Goal: Information Seeking & Learning: Learn about a topic

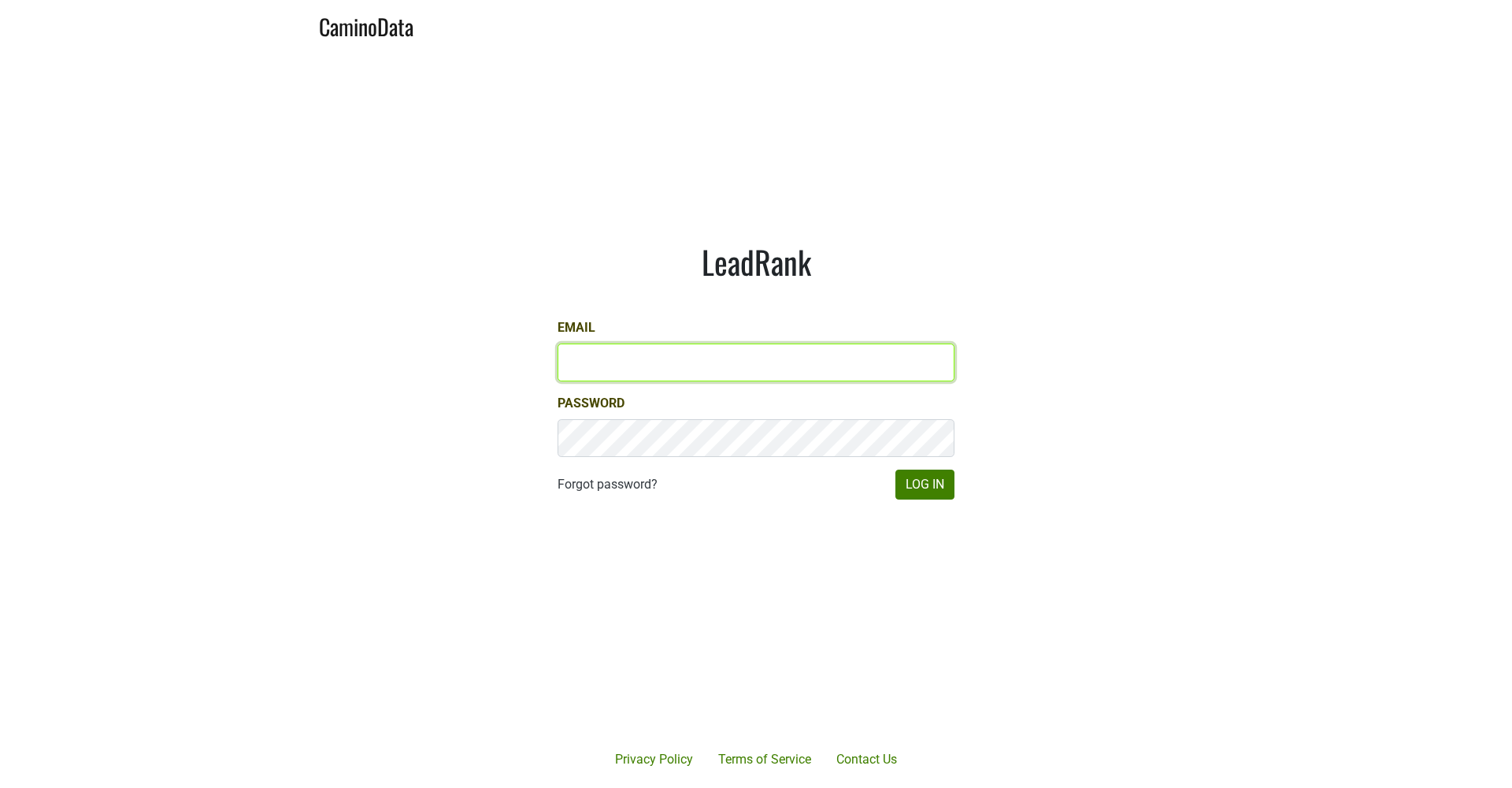
type input "[EMAIL_ADDRESS][DOMAIN_NAME]"
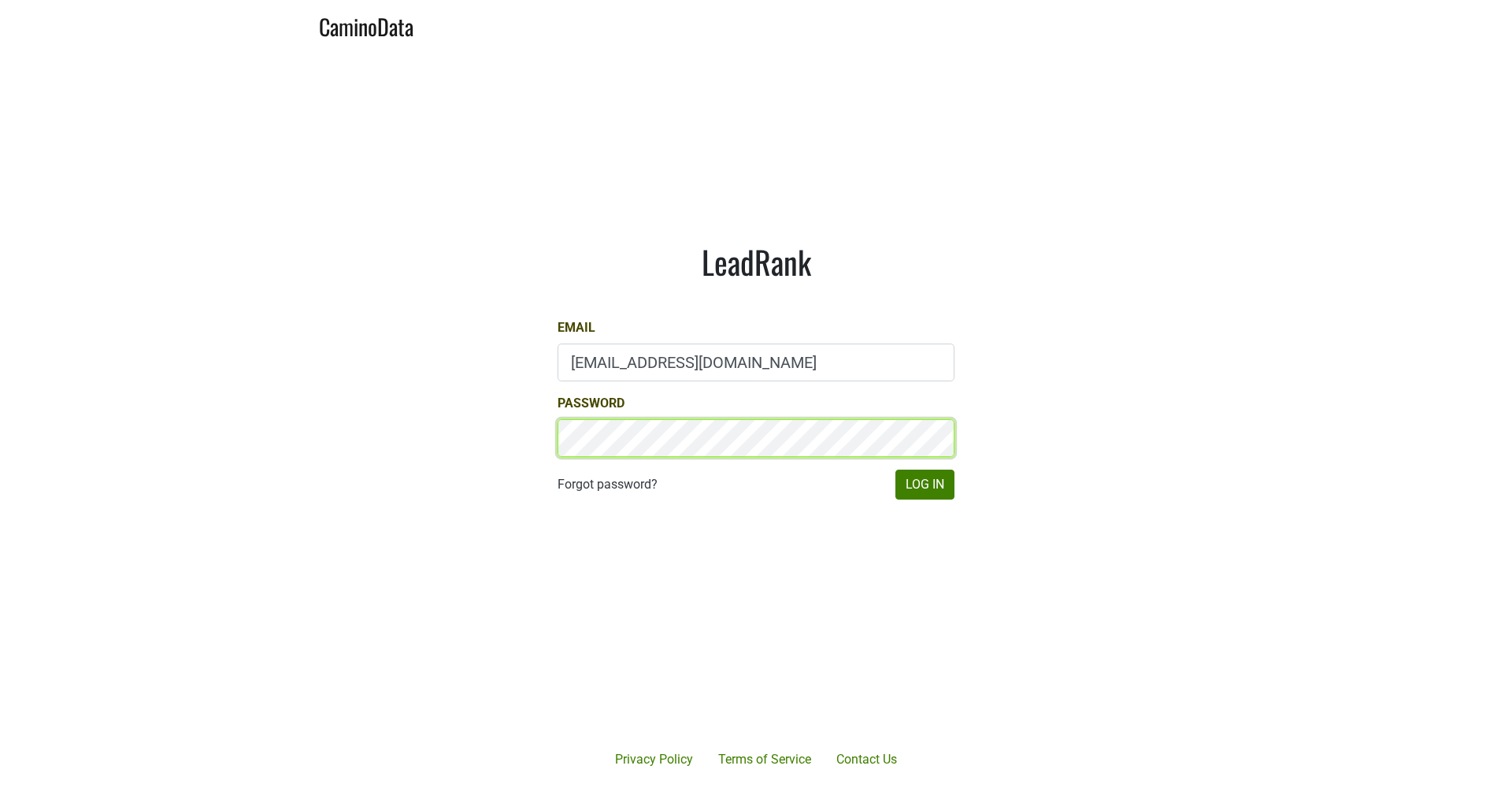
click at [924, 483] on button "Log In" at bounding box center [925, 485] width 59 height 30
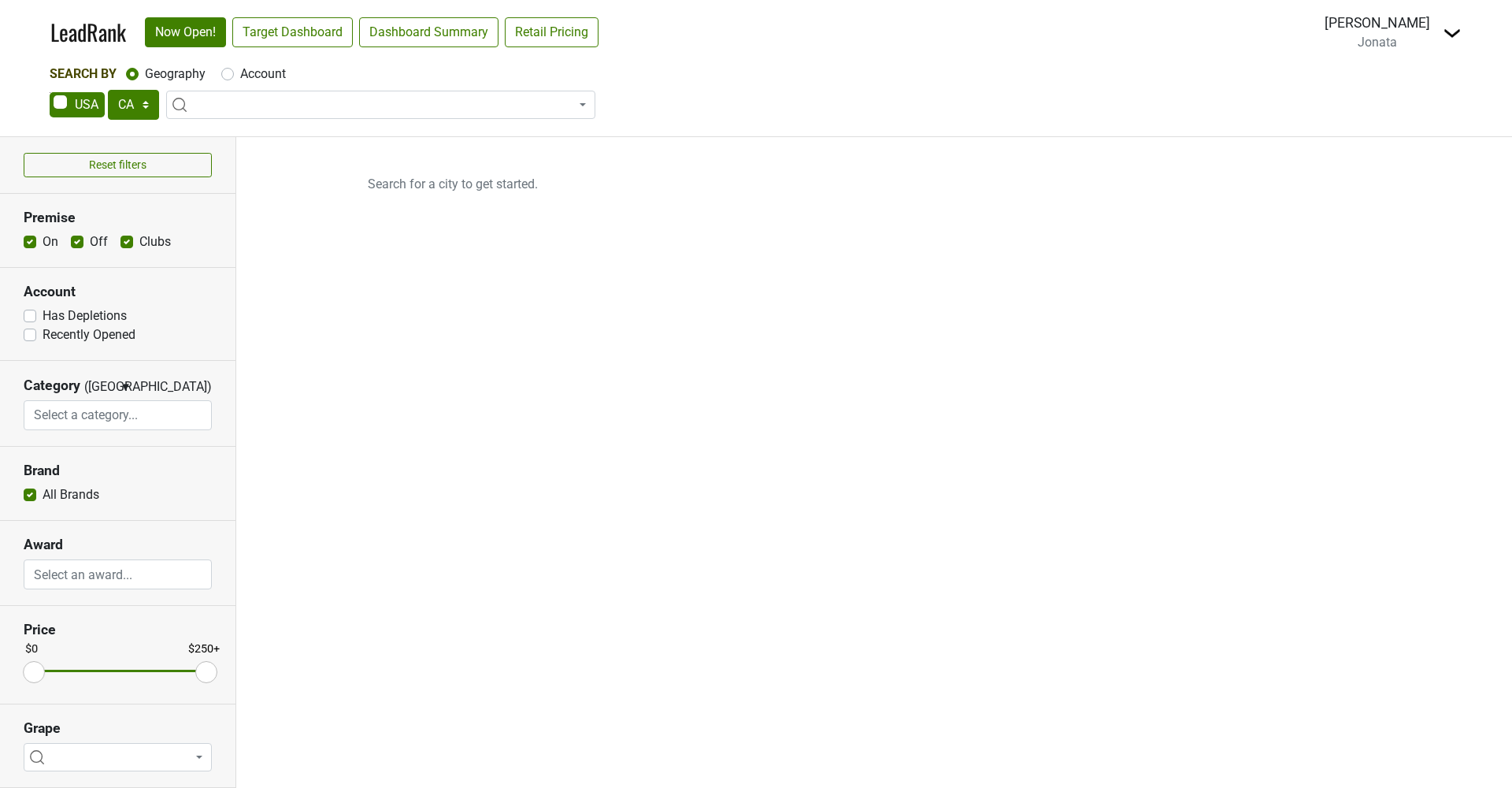
select select "CA"
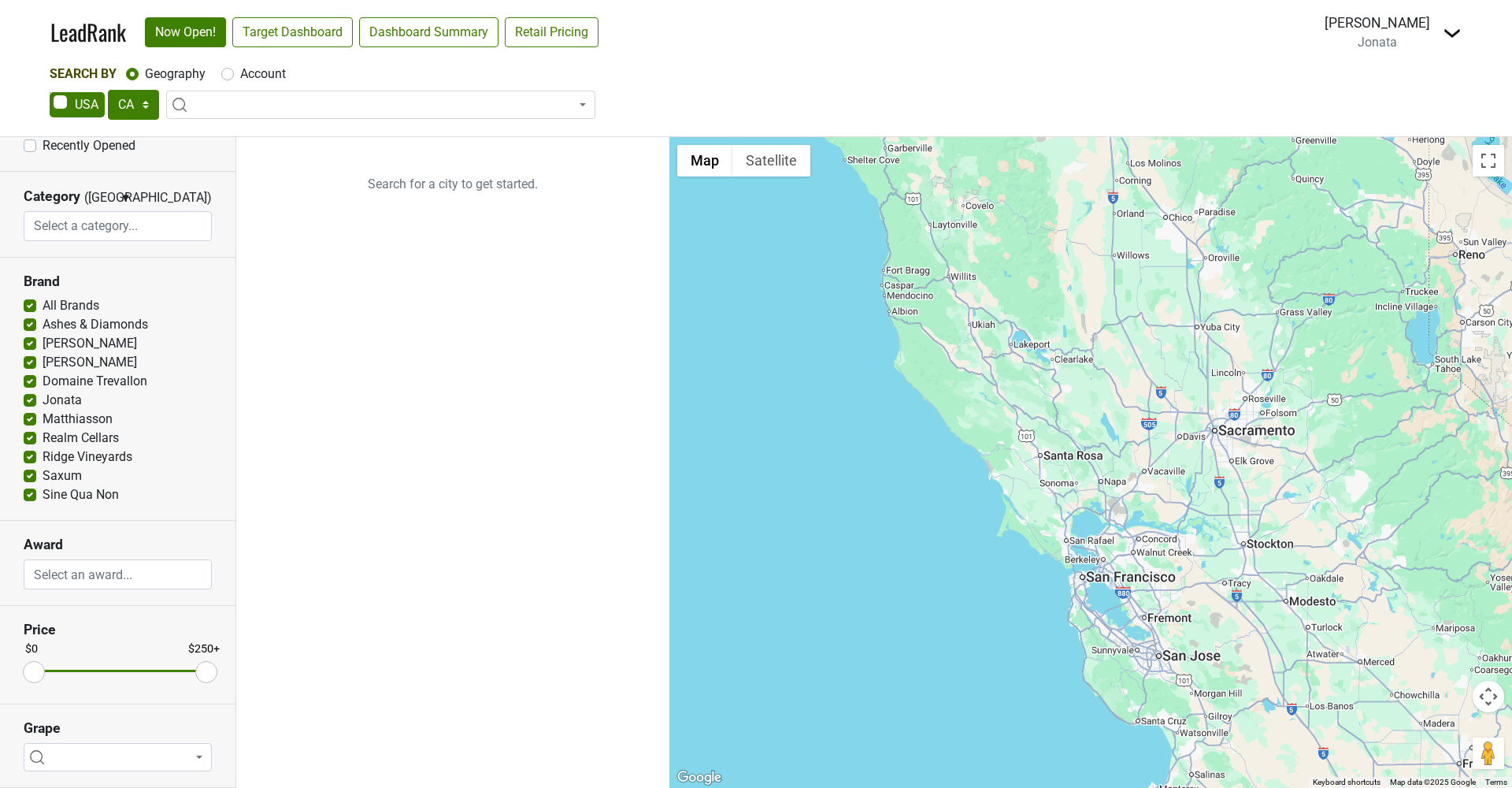
scroll to position [189, 0]
click at [43, 308] on label "All Brands" at bounding box center [71, 306] width 56 height 19
click at [30, 308] on input "All Brands" at bounding box center [29, 305] width 13 height 16
checkbox input "false"
click at [30, 335] on input "Booker" at bounding box center [29, 343] width 13 height 16
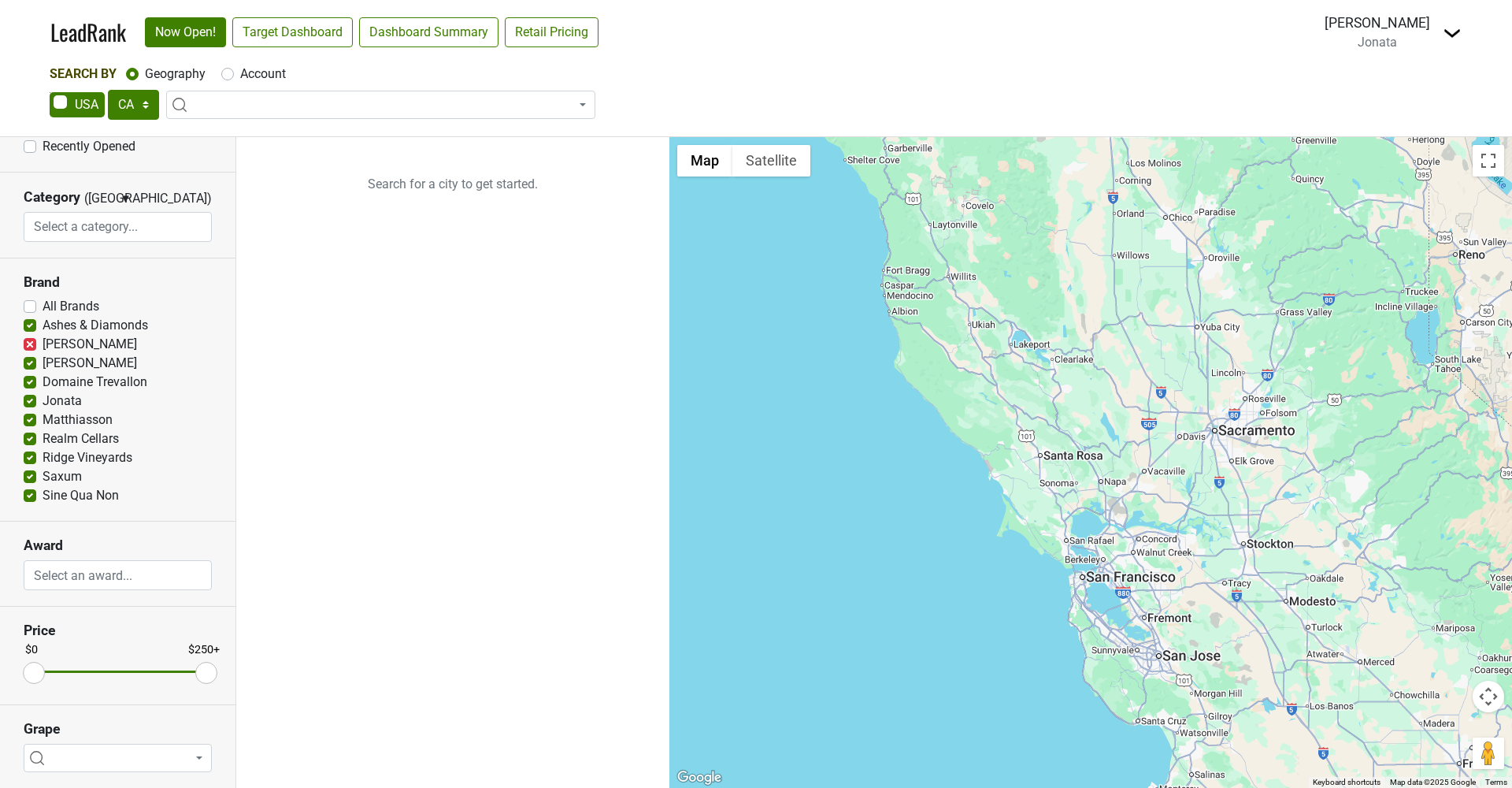
click at [43, 343] on label "Booker" at bounding box center [90, 344] width 94 height 19
click at [31, 343] on input "Booker" at bounding box center [29, 343] width 13 height 16
checkbox input "false"
click at [43, 322] on label "Ashes & Diamonds" at bounding box center [95, 325] width 105 height 19
click at [30, 322] on input "Ashes & Diamonds" at bounding box center [29, 323] width 13 height 16
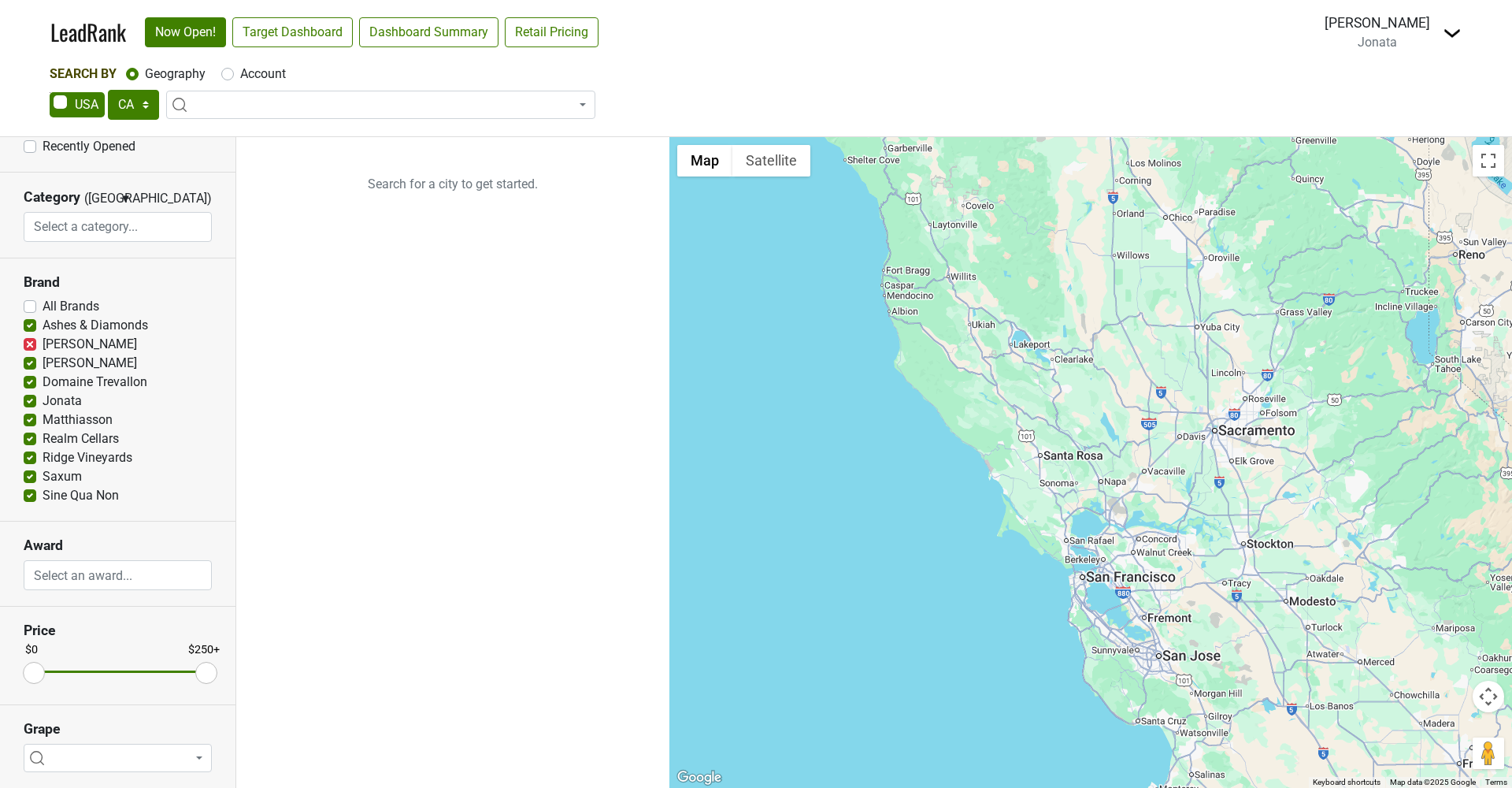
checkbox input "false"
click at [43, 363] on label "Colgin" at bounding box center [90, 363] width 94 height 19
click at [29, 363] on input "Colgin" at bounding box center [29, 361] width 13 height 16
checkbox input "false"
click at [43, 385] on label "Domaine Trevallon" at bounding box center [95, 382] width 104 height 19
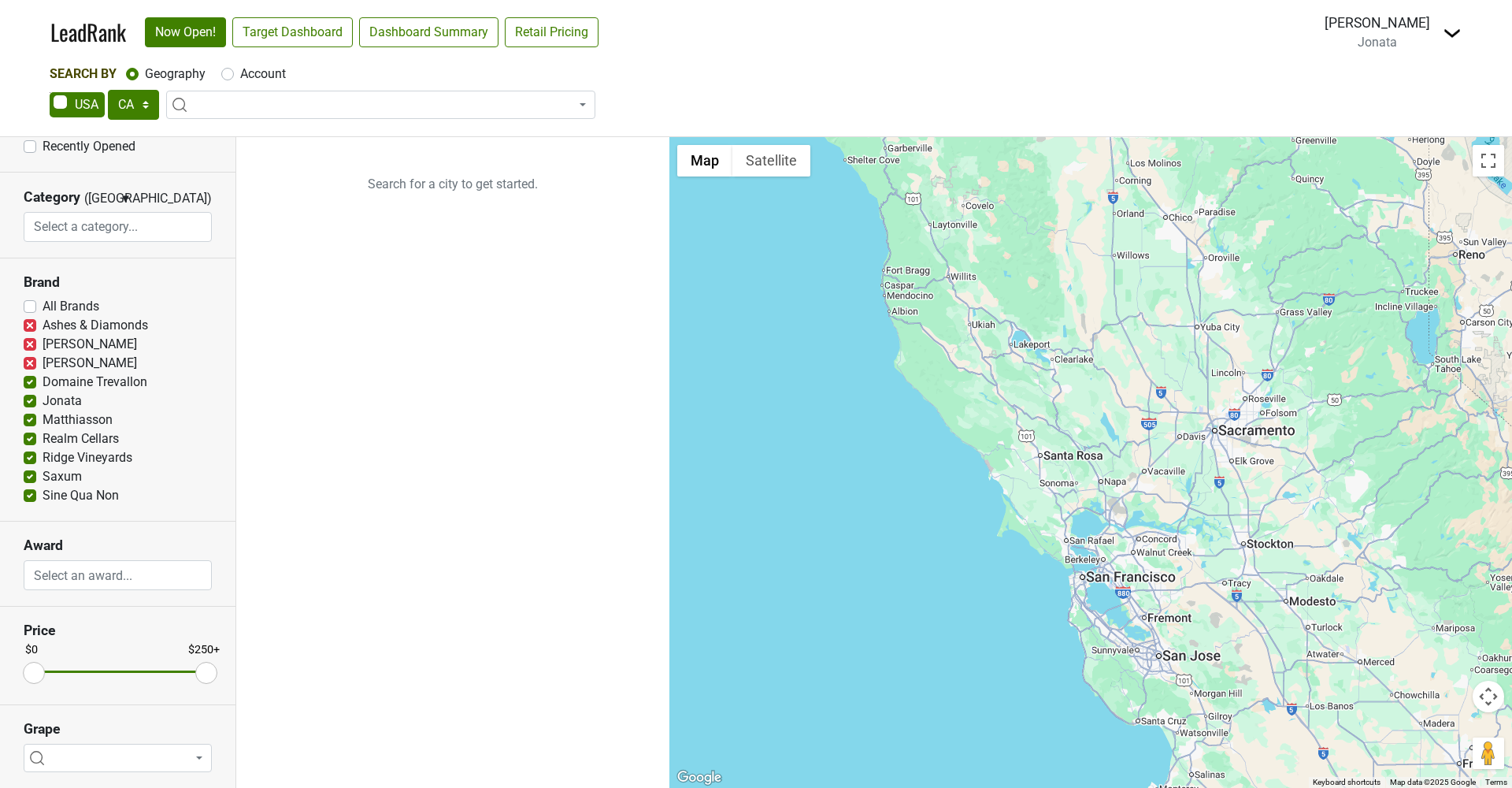
click at [31, 385] on input "Domaine Trevallon" at bounding box center [29, 381] width 13 height 16
click at [43, 385] on label "Domaine Trevallon" at bounding box center [95, 382] width 104 height 19
click at [31, 385] on input "Domaine Trevallon" at bounding box center [29, 381] width 13 height 16
checkbox input "false"
click at [43, 357] on label "Colgin" at bounding box center [90, 363] width 94 height 19
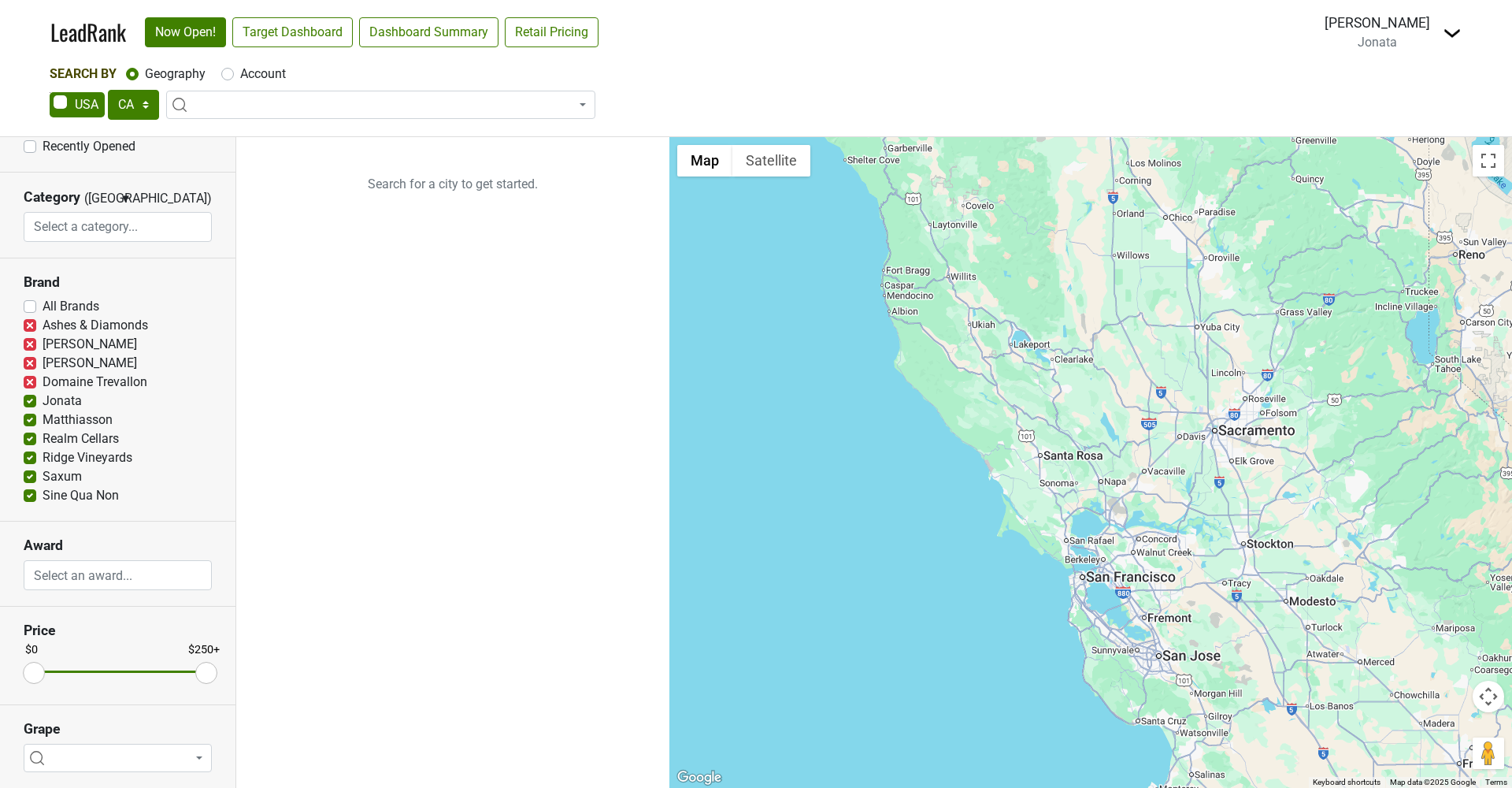
click at [30, 357] on input "Colgin" at bounding box center [29, 361] width 13 height 16
click at [43, 357] on label "Colgin" at bounding box center [90, 363] width 94 height 19
click at [30, 357] on input "Colgin" at bounding box center [29, 361] width 13 height 16
checkbox input "true"
click at [310, 25] on link "Target Dashboard" at bounding box center [292, 33] width 120 height 30
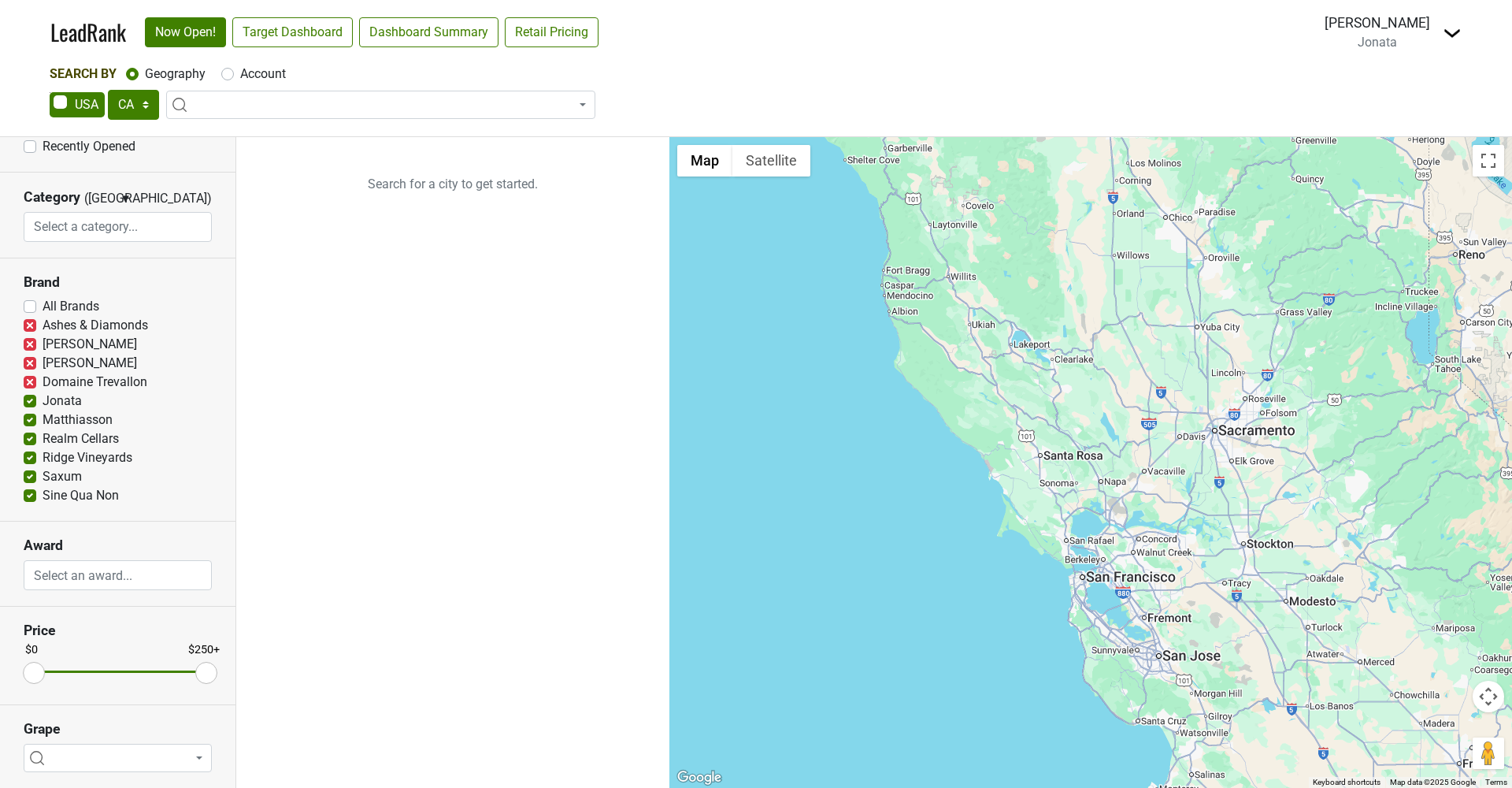
click at [43, 324] on label "Ashes & Diamonds" at bounding box center [95, 325] width 105 height 19
click at [32, 324] on input "Ashes & Diamonds" at bounding box center [29, 323] width 13 height 16
checkbox input "false"
click at [43, 365] on label "Colgin" at bounding box center [90, 363] width 94 height 19
click at [29, 365] on input "Colgin" at bounding box center [29, 361] width 13 height 16
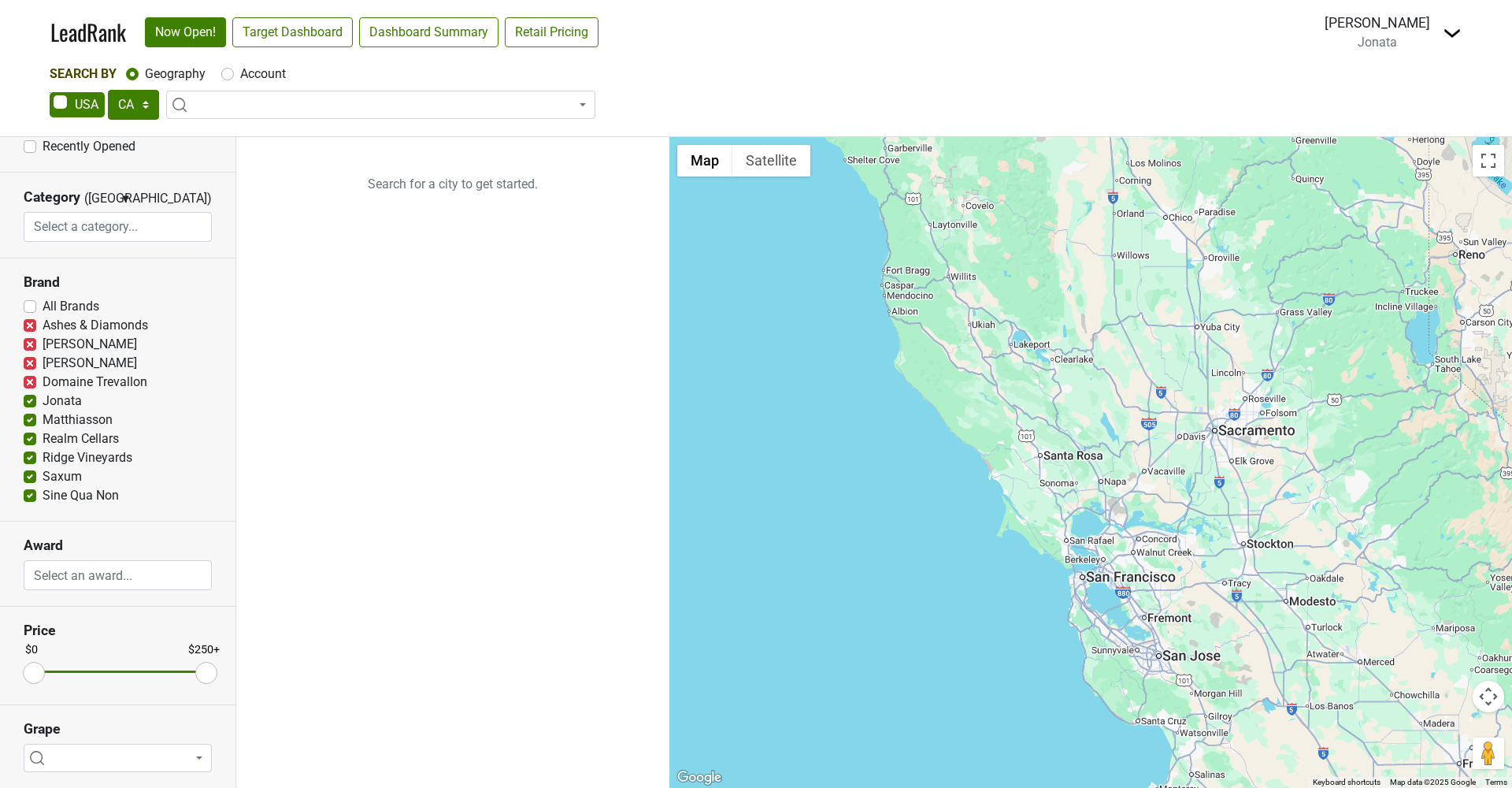
click at [43, 365] on label "Colgin" at bounding box center [90, 363] width 94 height 19
click at [29, 365] on input "Colgin" at bounding box center [29, 361] width 13 height 16
checkbox input "false"
click at [43, 418] on label "Matthiasson" at bounding box center [77, 419] width 70 height 19
click at [30, 418] on input "Matthiasson" at bounding box center [29, 418] width 13 height 16
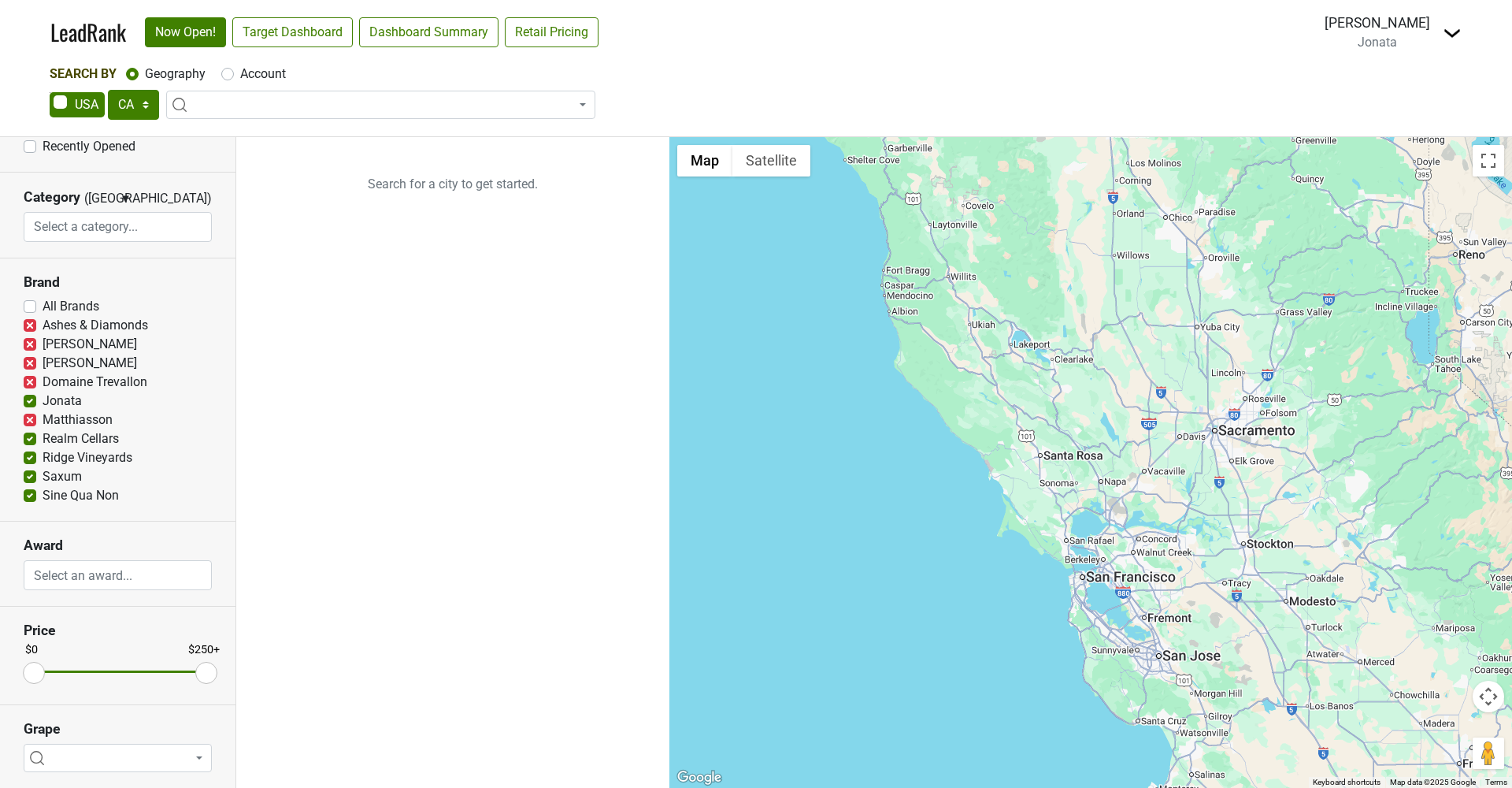
click at [43, 418] on label "Matthiasson" at bounding box center [77, 419] width 70 height 19
click at [30, 418] on input "Matthiasson" at bounding box center [29, 418] width 13 height 16
checkbox input "false"
click at [30, 448] on input "Ridge Vineyards" at bounding box center [29, 455] width 13 height 16
click at [43, 459] on label "Ridge Vineyards" at bounding box center [88, 457] width 90 height 19
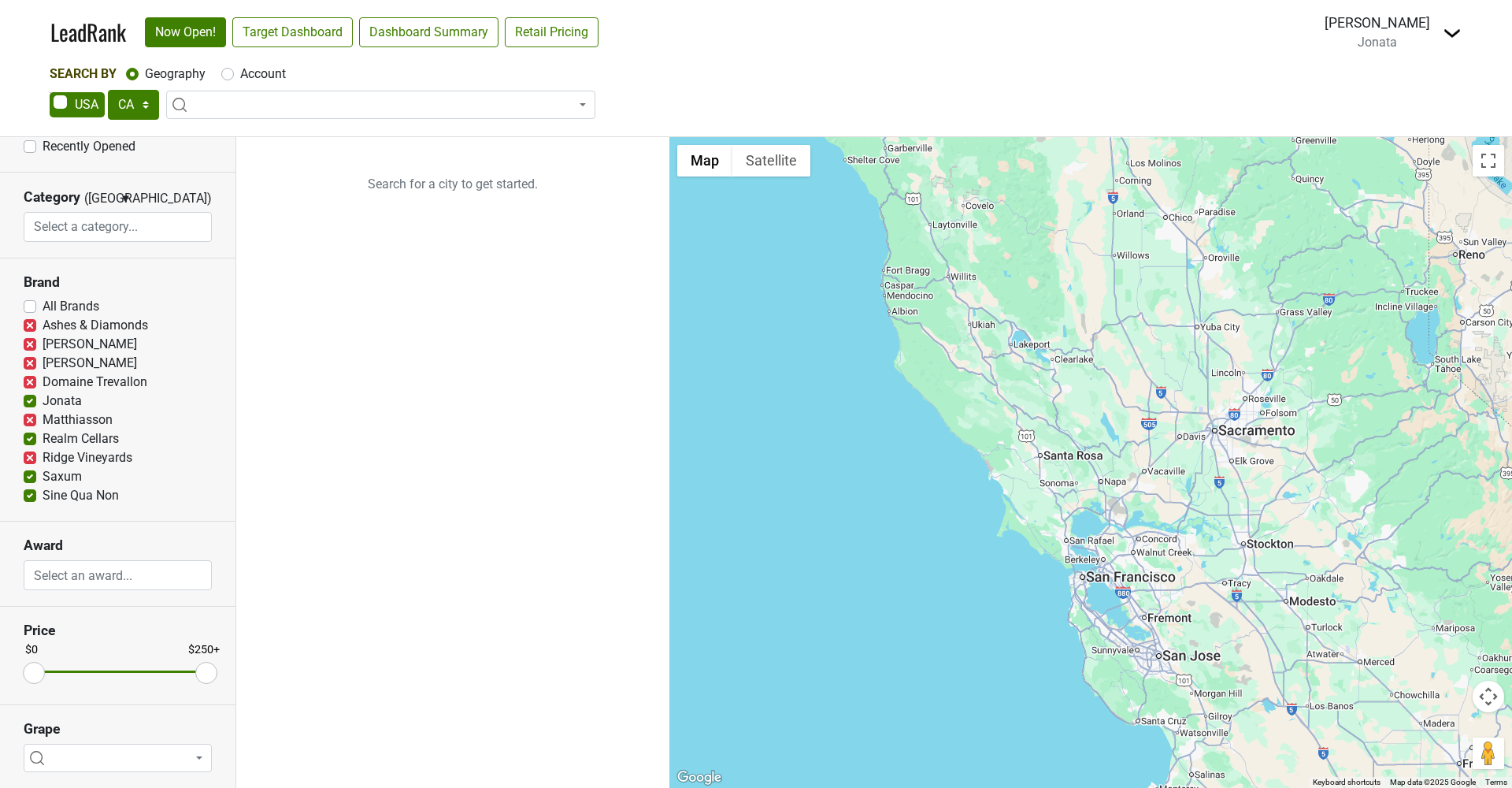
click at [32, 459] on input "Ridge Vineyards" at bounding box center [29, 455] width 13 height 16
click at [43, 459] on label "Ridge Vineyards" at bounding box center [88, 457] width 90 height 19
click at [32, 459] on input "Ridge Vineyards" at bounding box center [29, 455] width 13 height 16
checkbox input "true"
click at [43, 444] on label "Realm Cellars" at bounding box center [81, 439] width 77 height 19
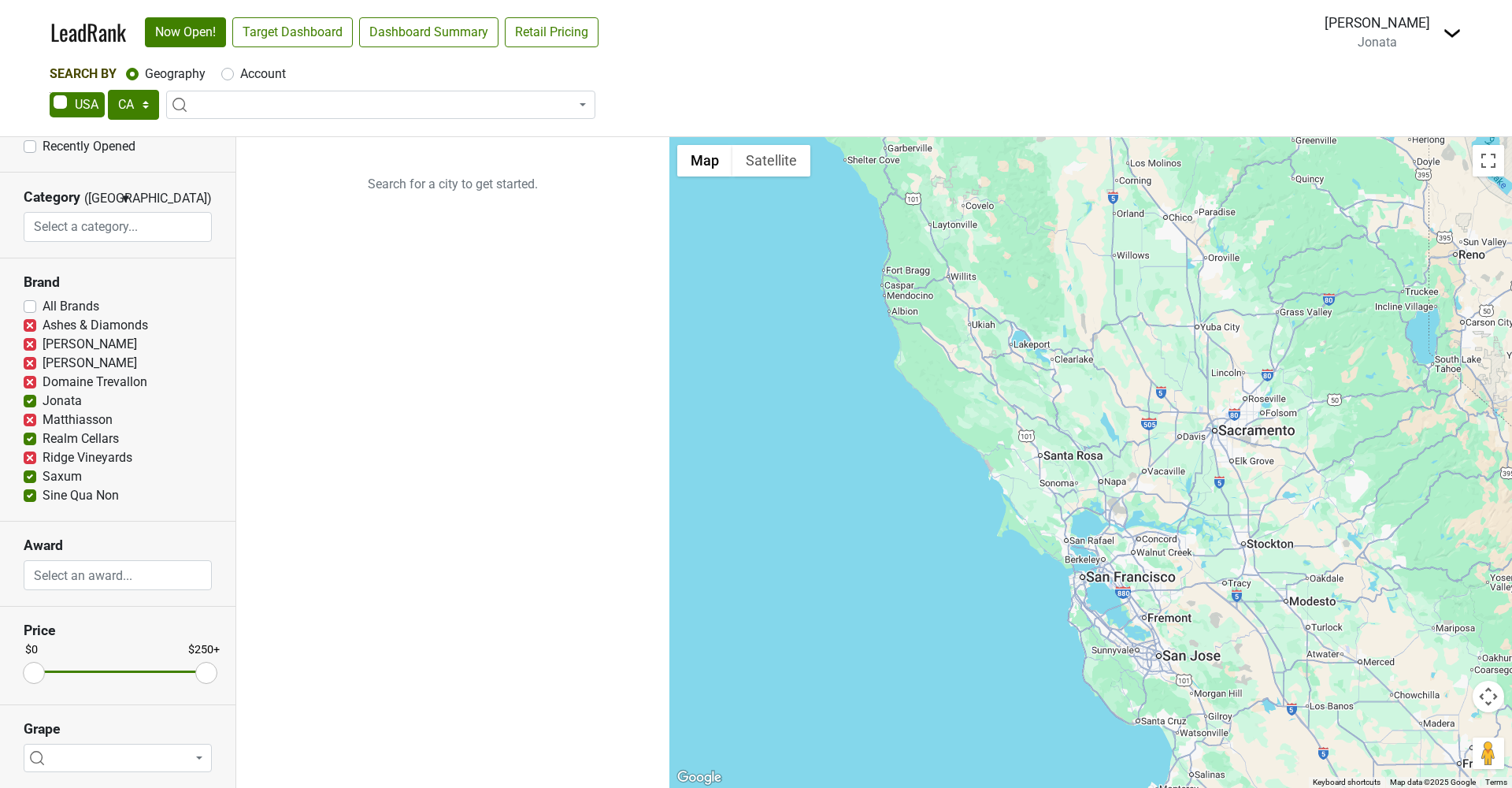
click at [32, 444] on input "Realm Cellars" at bounding box center [29, 437] width 13 height 16
click at [43, 444] on label "Realm Cellars" at bounding box center [81, 439] width 77 height 19
click at [32, 444] on input "Realm Cellars" at bounding box center [29, 437] width 13 height 16
checkbox input "false"
click at [43, 453] on label "Ridge Vineyards" at bounding box center [88, 457] width 90 height 19
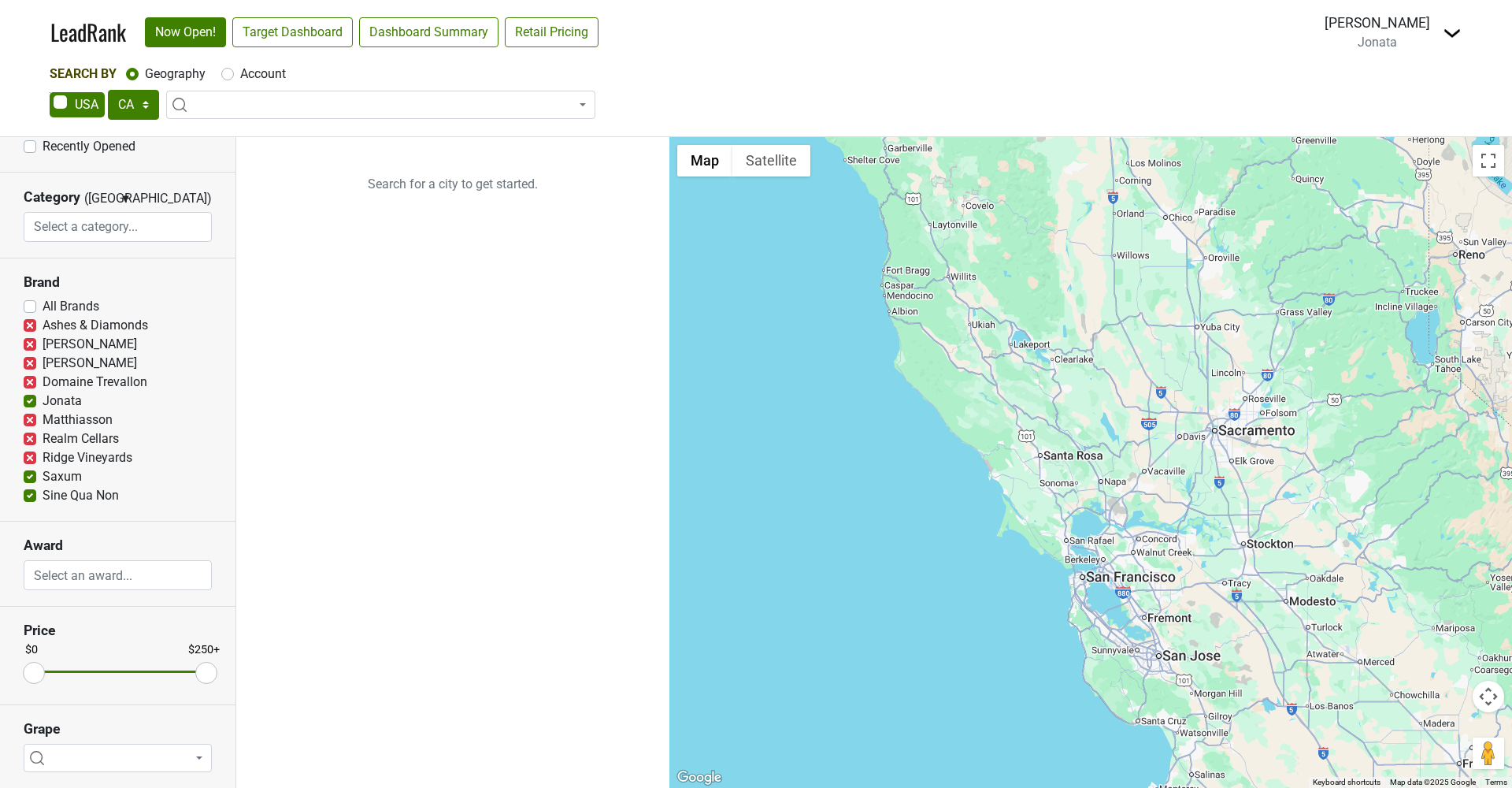
click at [30, 453] on input "Ridge Vineyards" at bounding box center [29, 455] width 13 height 16
click at [43, 453] on label "Ridge Vineyards" at bounding box center [88, 457] width 90 height 19
click at [30, 453] on input "Ridge Vineyards" at bounding box center [29, 455] width 13 height 16
checkbox input "false"
click at [43, 478] on label "Saxum" at bounding box center [62, 477] width 40 height 19
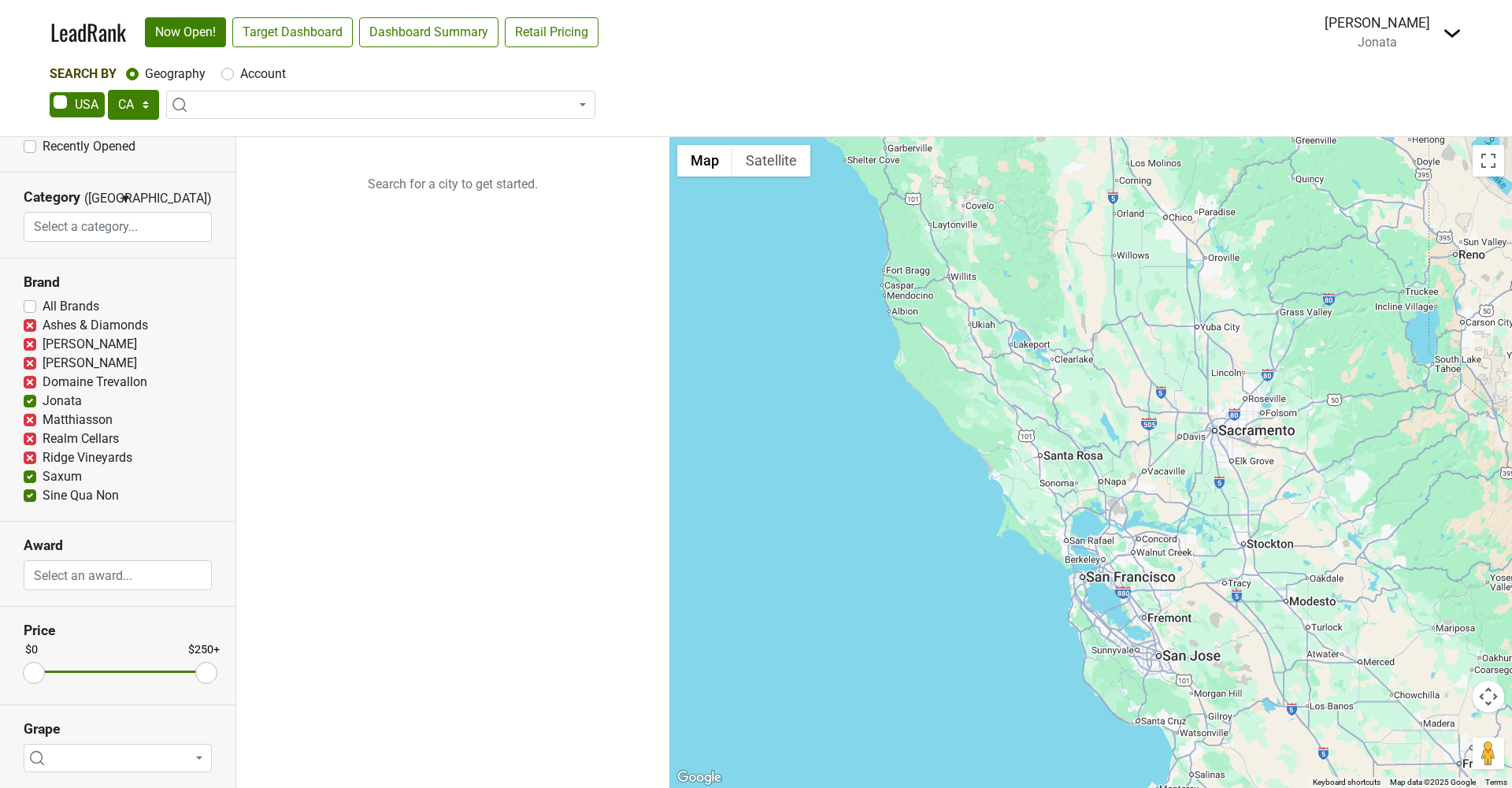
click at [30, 478] on input "Saxum" at bounding box center [29, 475] width 13 height 16
click at [43, 478] on label "Saxum" at bounding box center [62, 477] width 40 height 19
click at [30, 478] on input "Saxum" at bounding box center [29, 475] width 13 height 16
checkbox input "false"
click at [43, 495] on label "Sine Qua Non" at bounding box center [81, 495] width 77 height 19
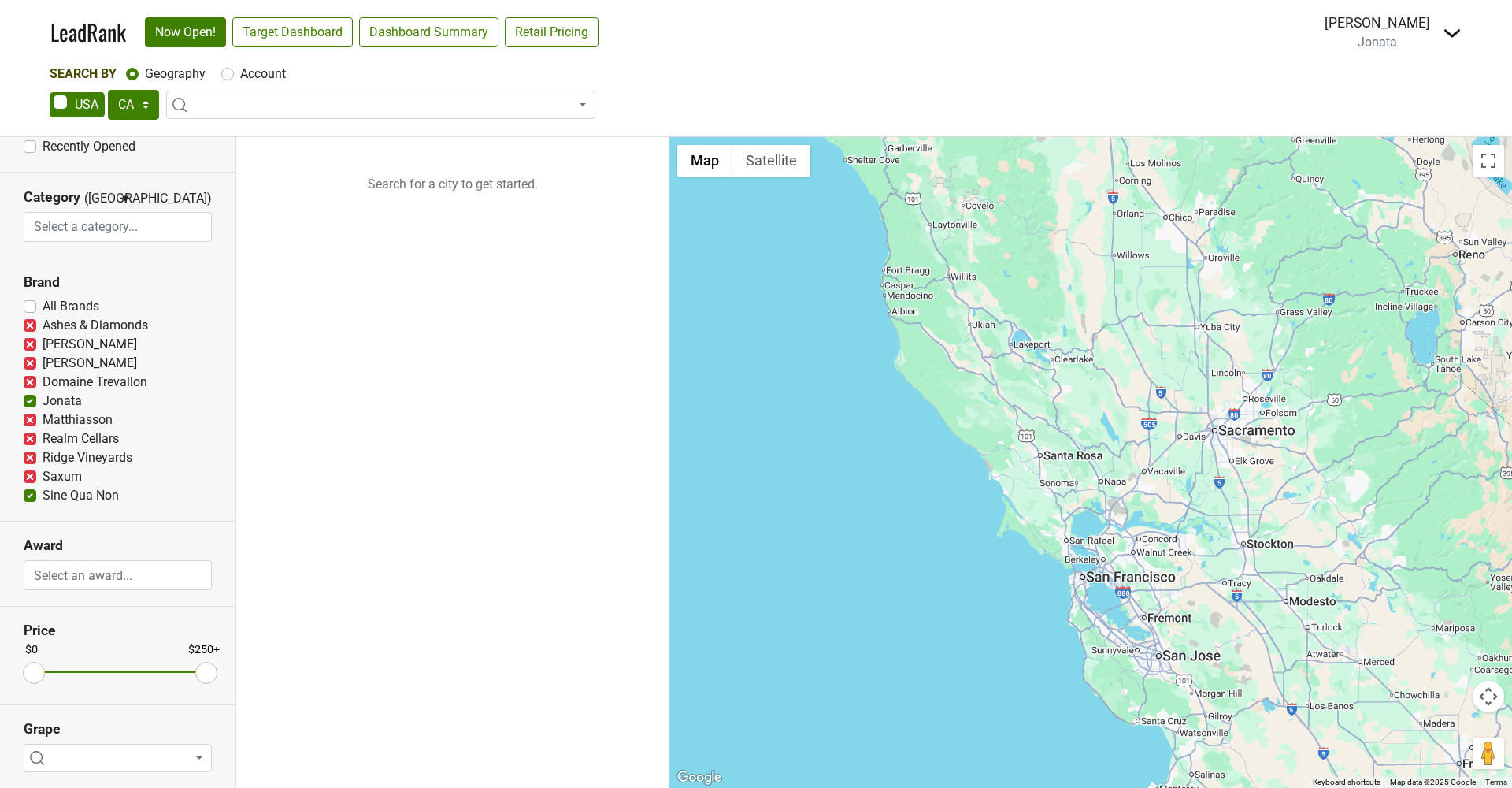
click at [30, 495] on input "Sine Qua Non" at bounding box center [29, 493] width 13 height 16
click at [43, 495] on label "Sine Qua Non" at bounding box center [81, 495] width 77 height 19
click at [30, 495] on input "Sine Qua Non" at bounding box center [29, 493] width 13 height 16
checkbox input "false"
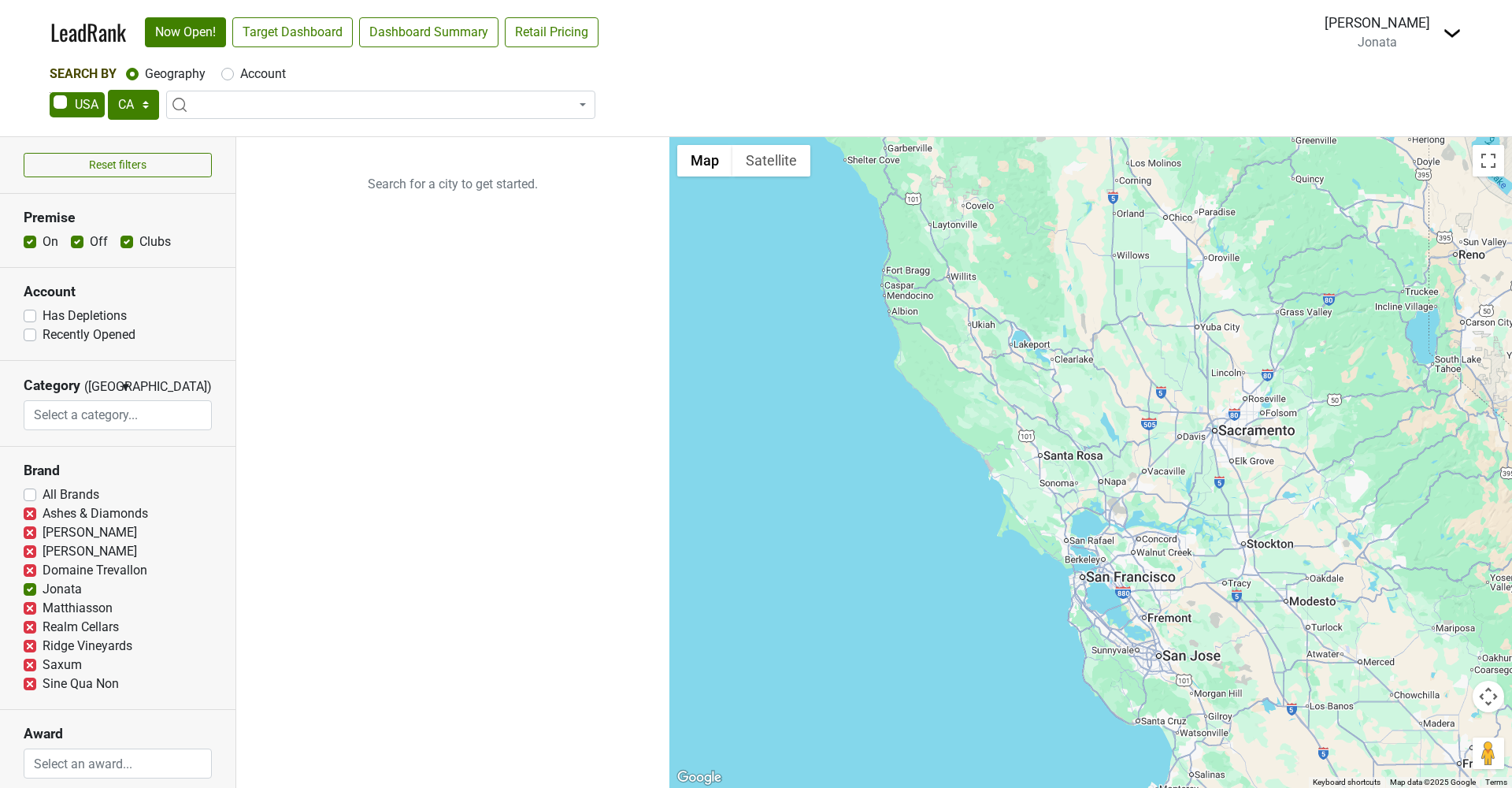
scroll to position [0, 0]
click at [106, 422] on input "search" at bounding box center [118, 415] width 187 height 30
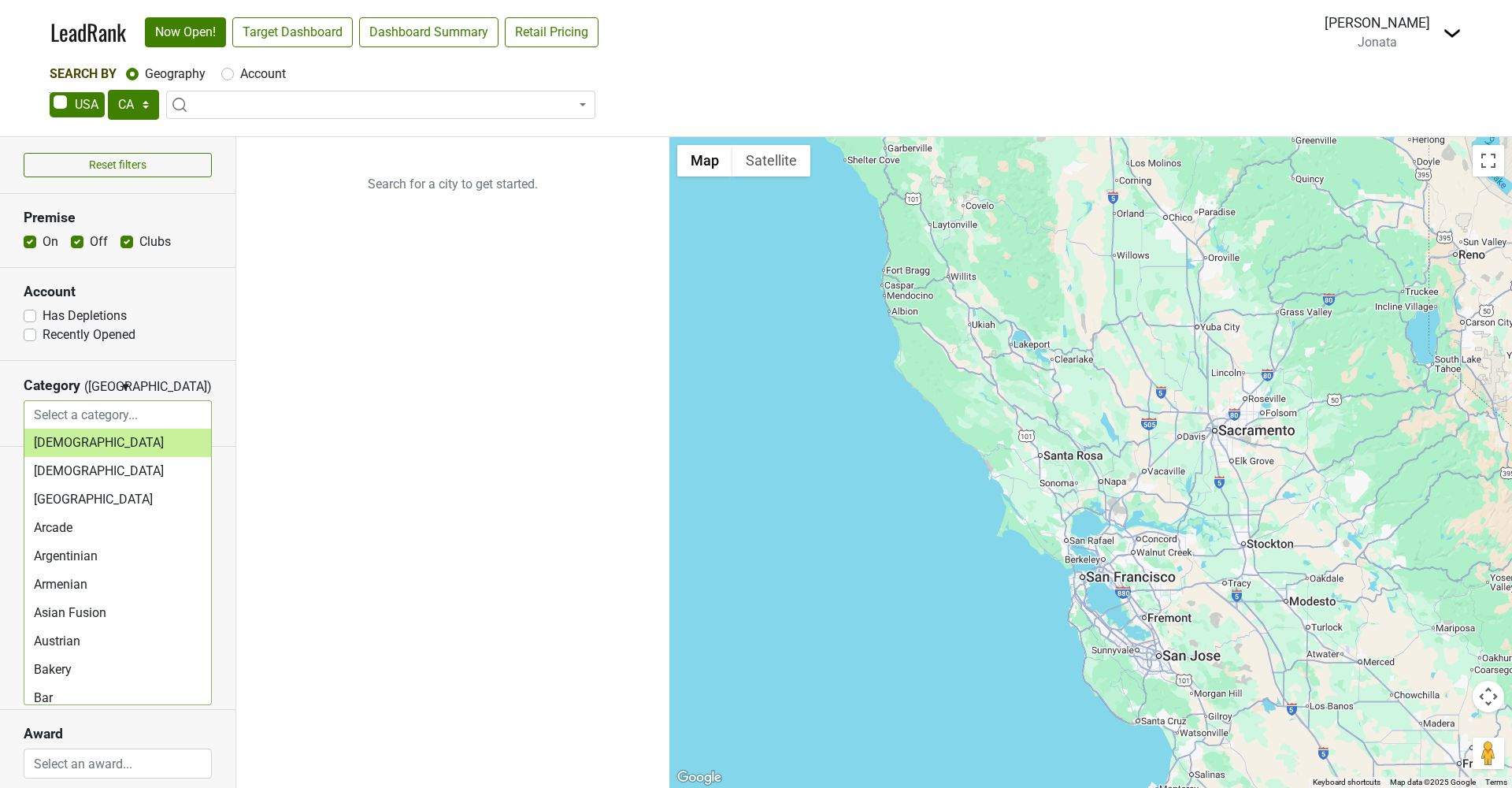
click at [153, 361] on section "Category (OR) ▼ OR AND Afghani African Amusement Park Arcade Argentinian Armeni…" at bounding box center [118, 404] width 236 height 86
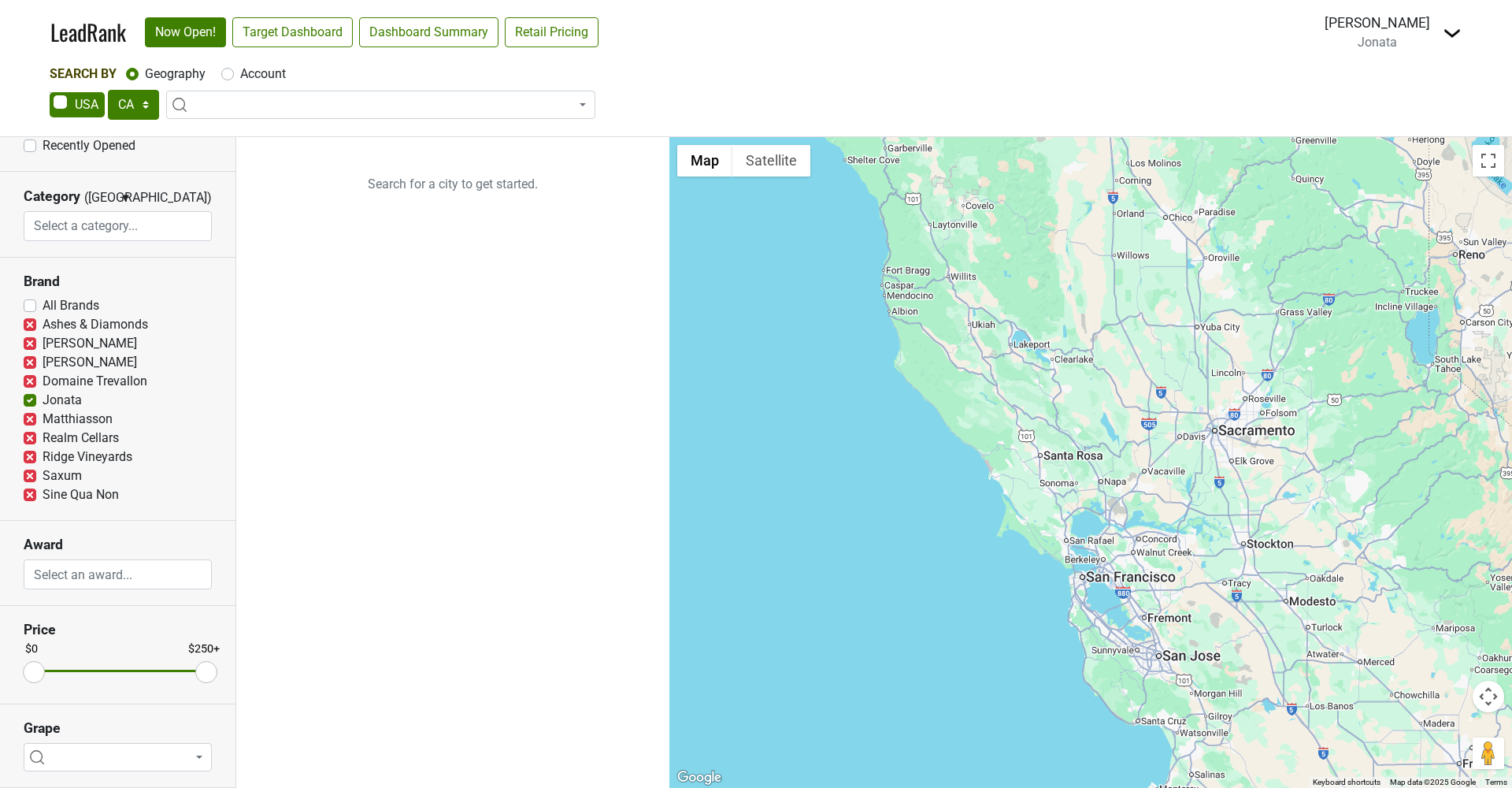
scroll to position [189, 0]
click at [293, 29] on link "Target Dashboard" at bounding box center [292, 33] width 120 height 30
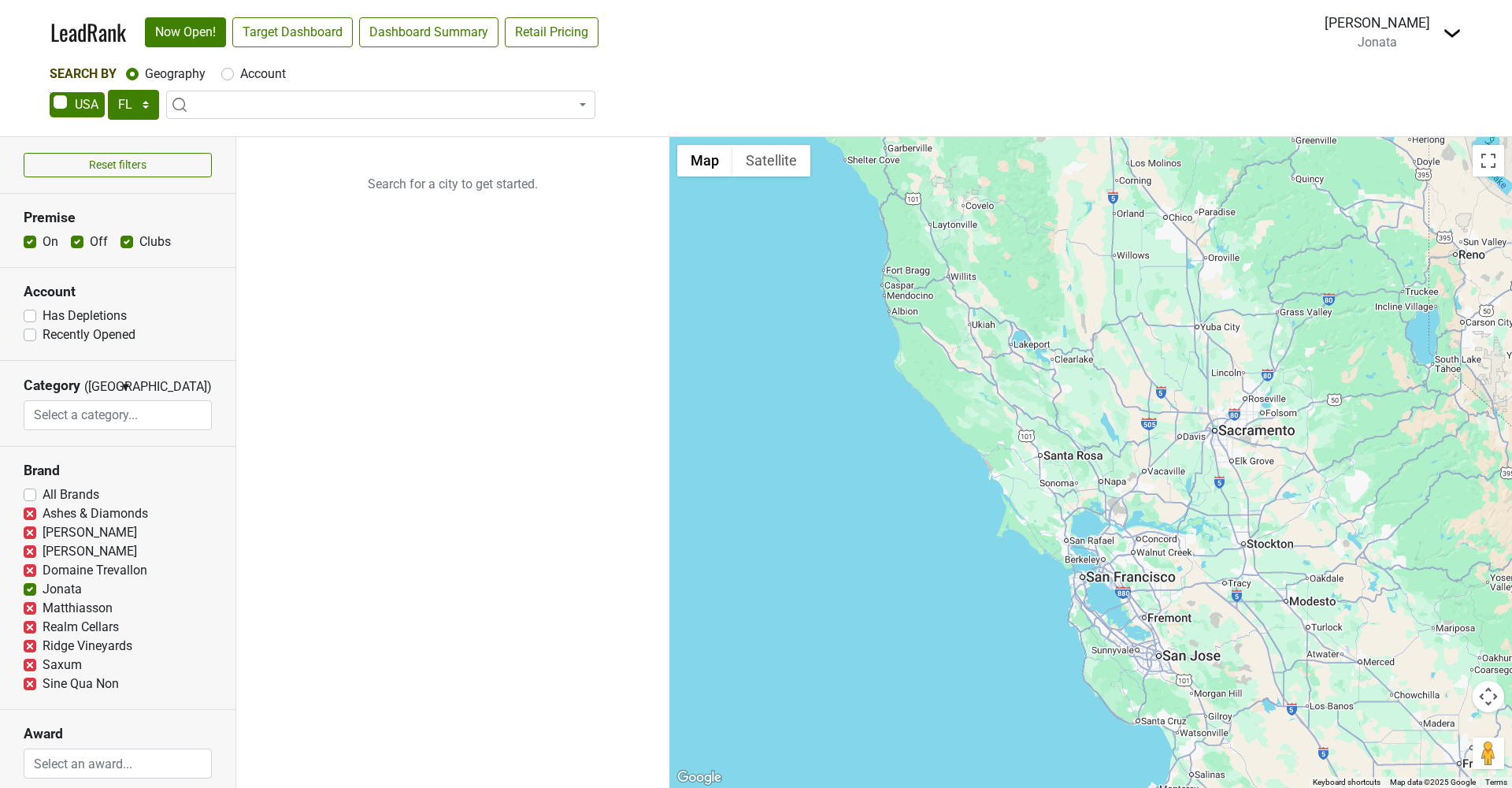
scroll to position [0, 0]
select select "NY"
click at [336, 30] on link "Target Dashboard" at bounding box center [292, 33] width 120 height 30
click at [430, 30] on link "Dashboard Summary" at bounding box center [429, 33] width 140 height 30
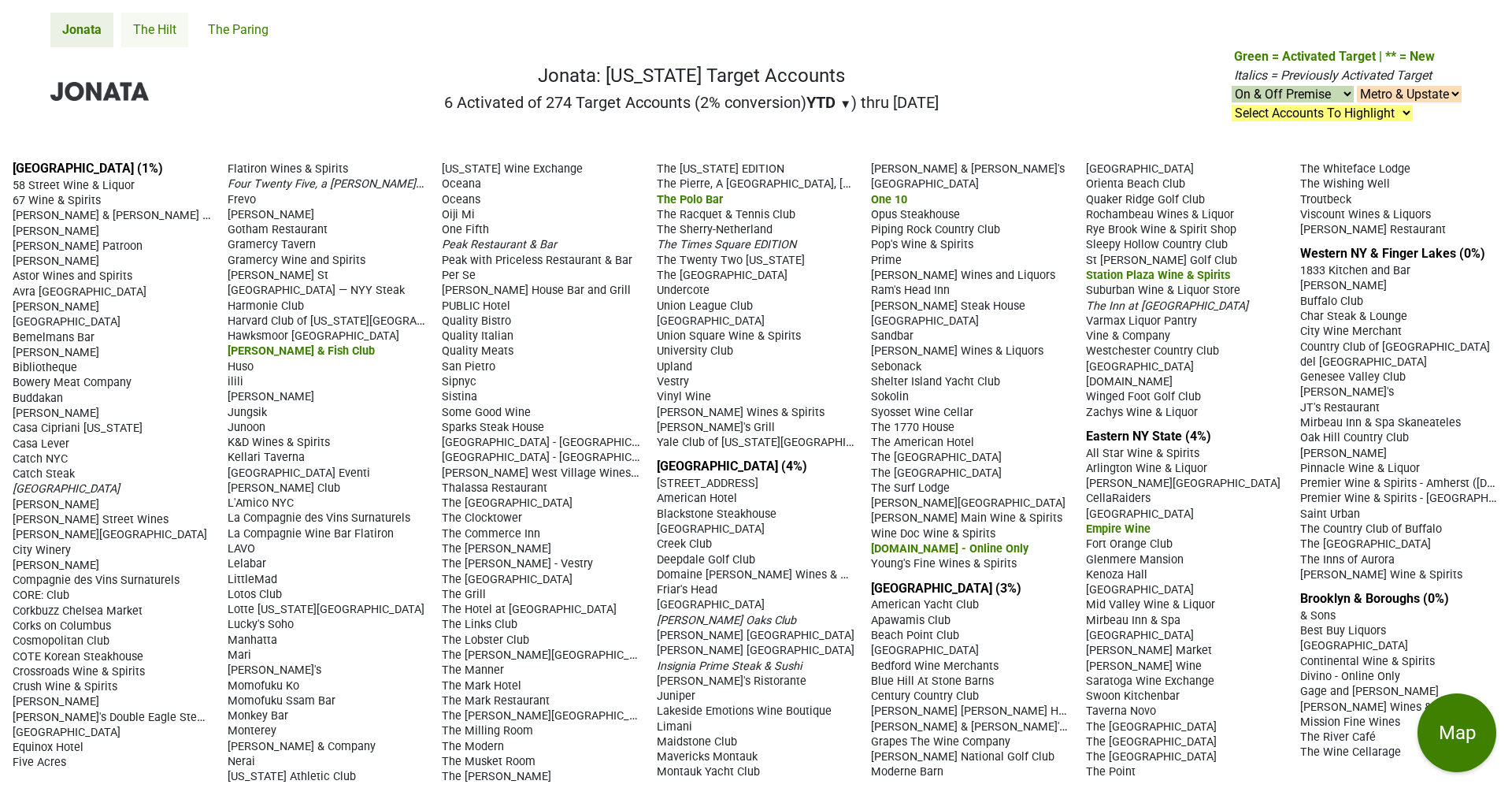
click at [158, 25] on link "The Hilt" at bounding box center [155, 29] width 67 height 35
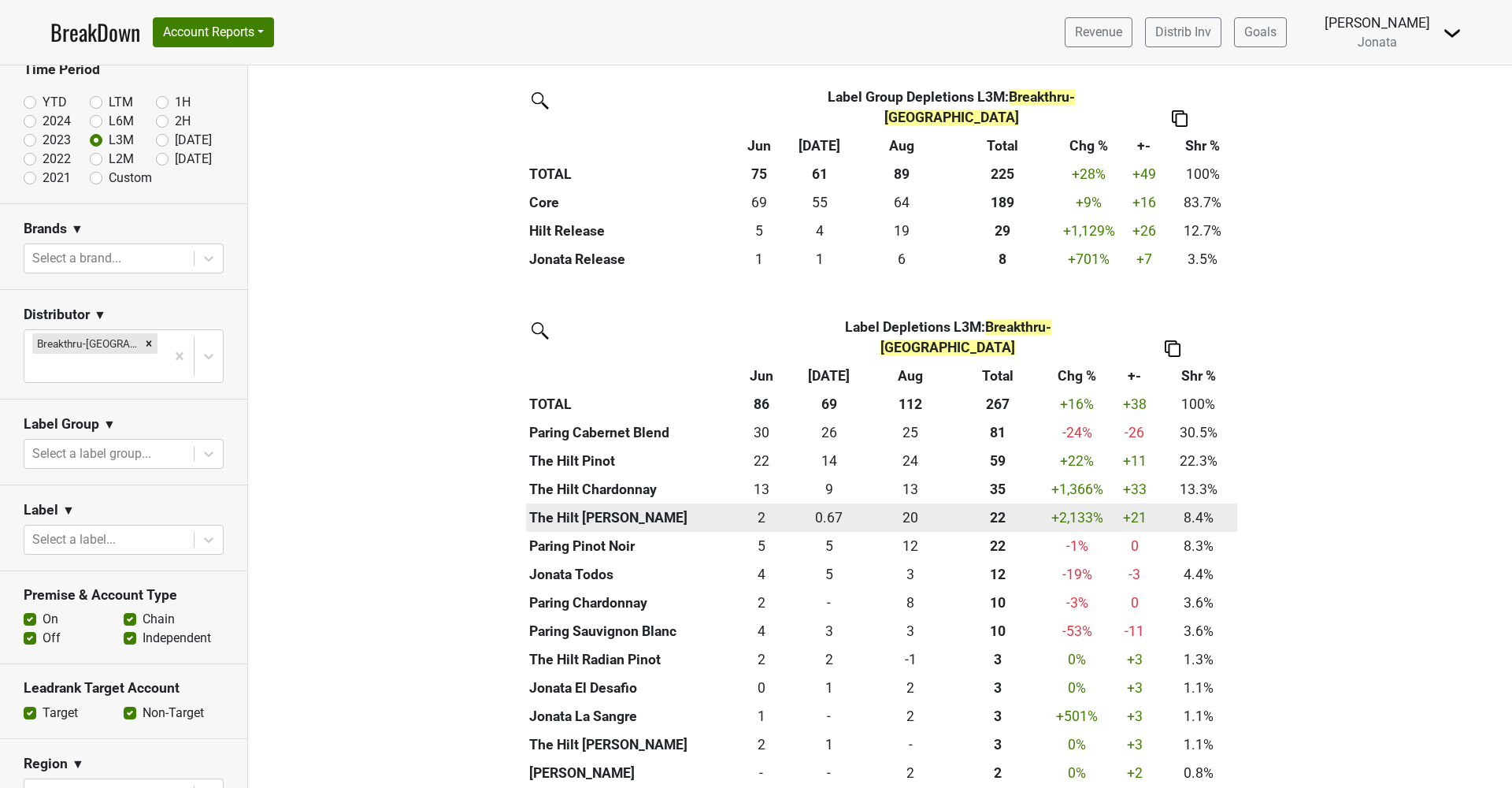
scroll to position [776, 0]
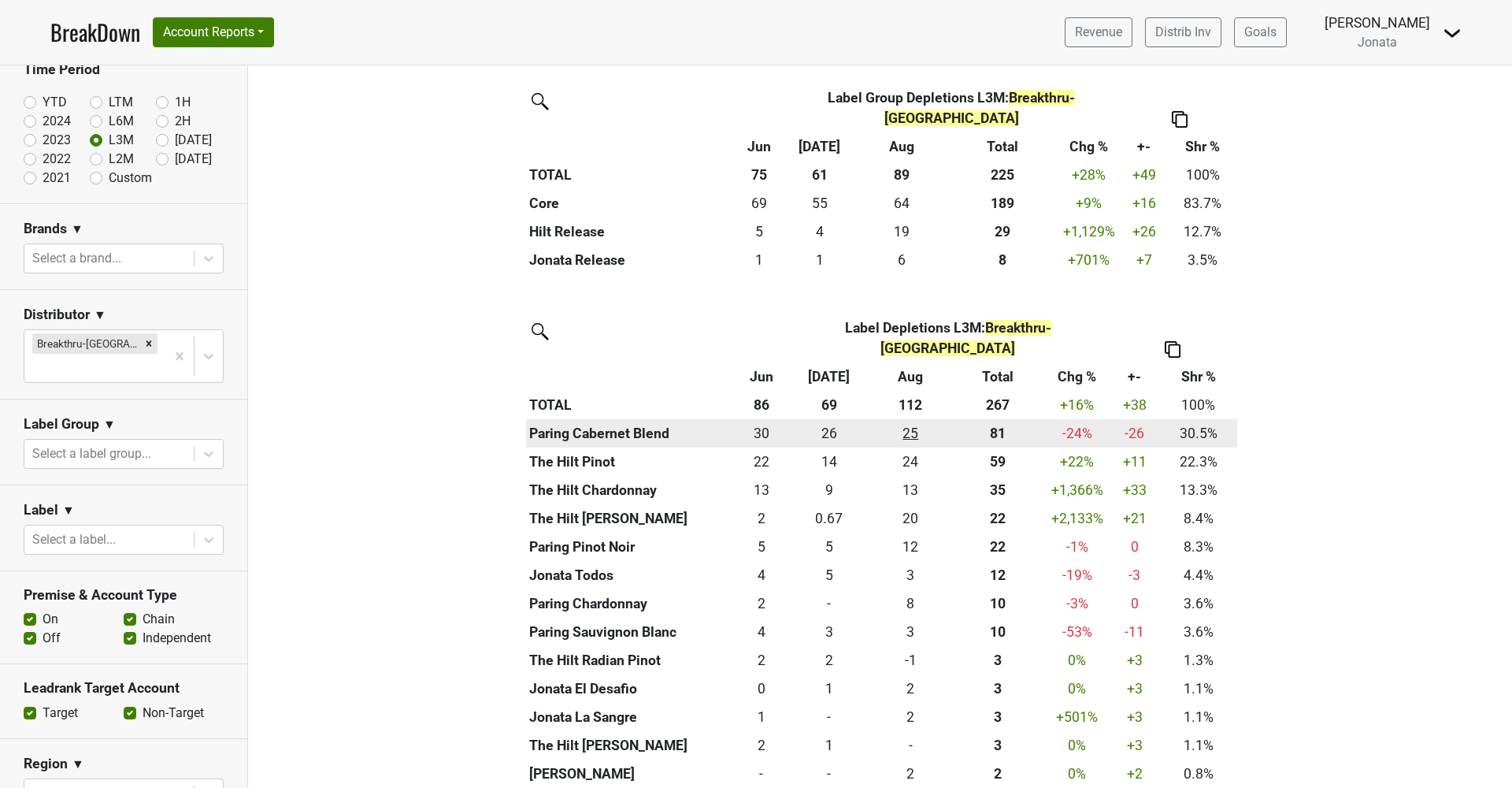
click at [904, 423] on div "24.916 25" at bounding box center [910, 433] width 71 height 20
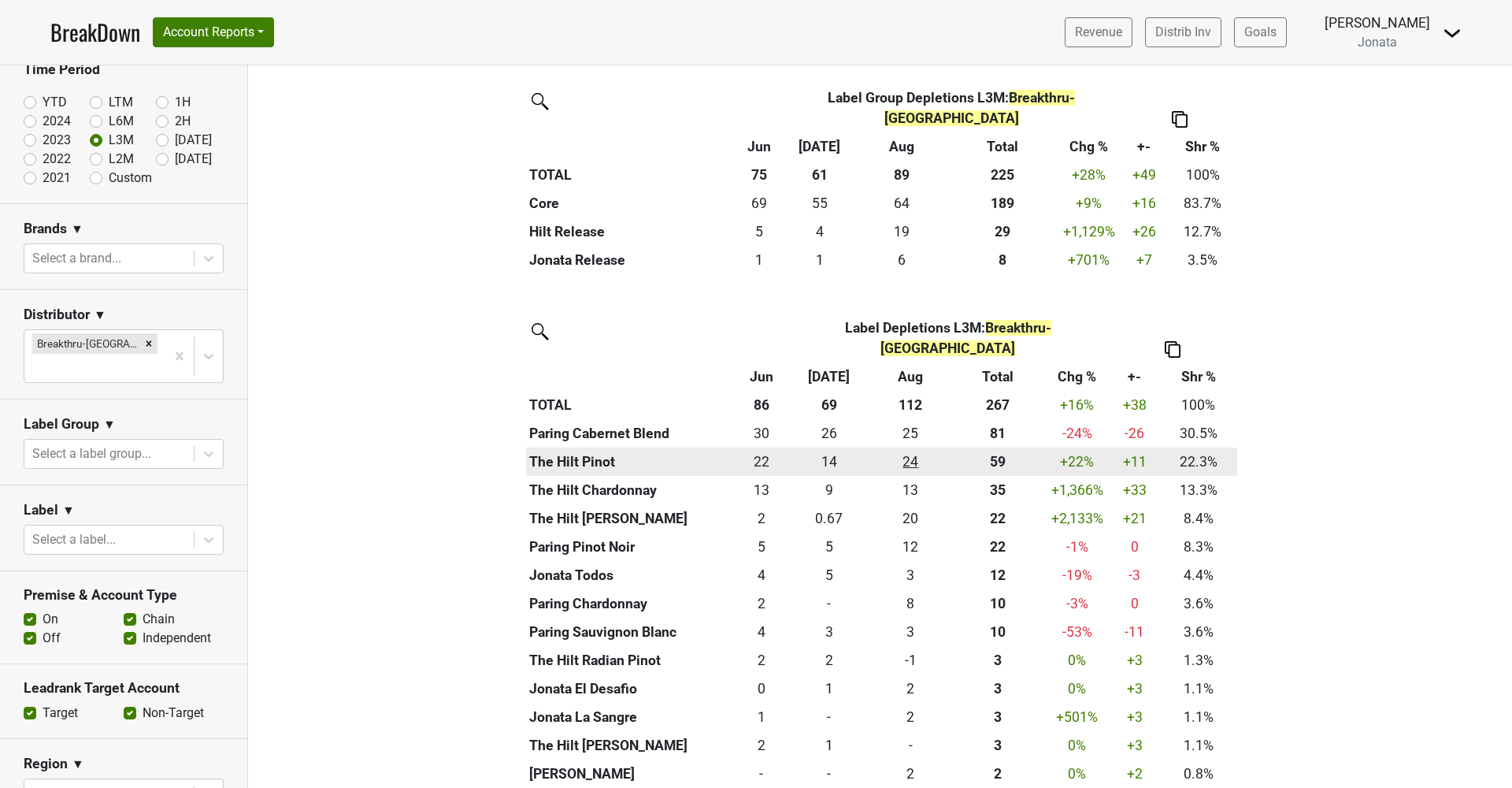
click at [909, 451] on div "23.833 24" at bounding box center [910, 461] width 71 height 20
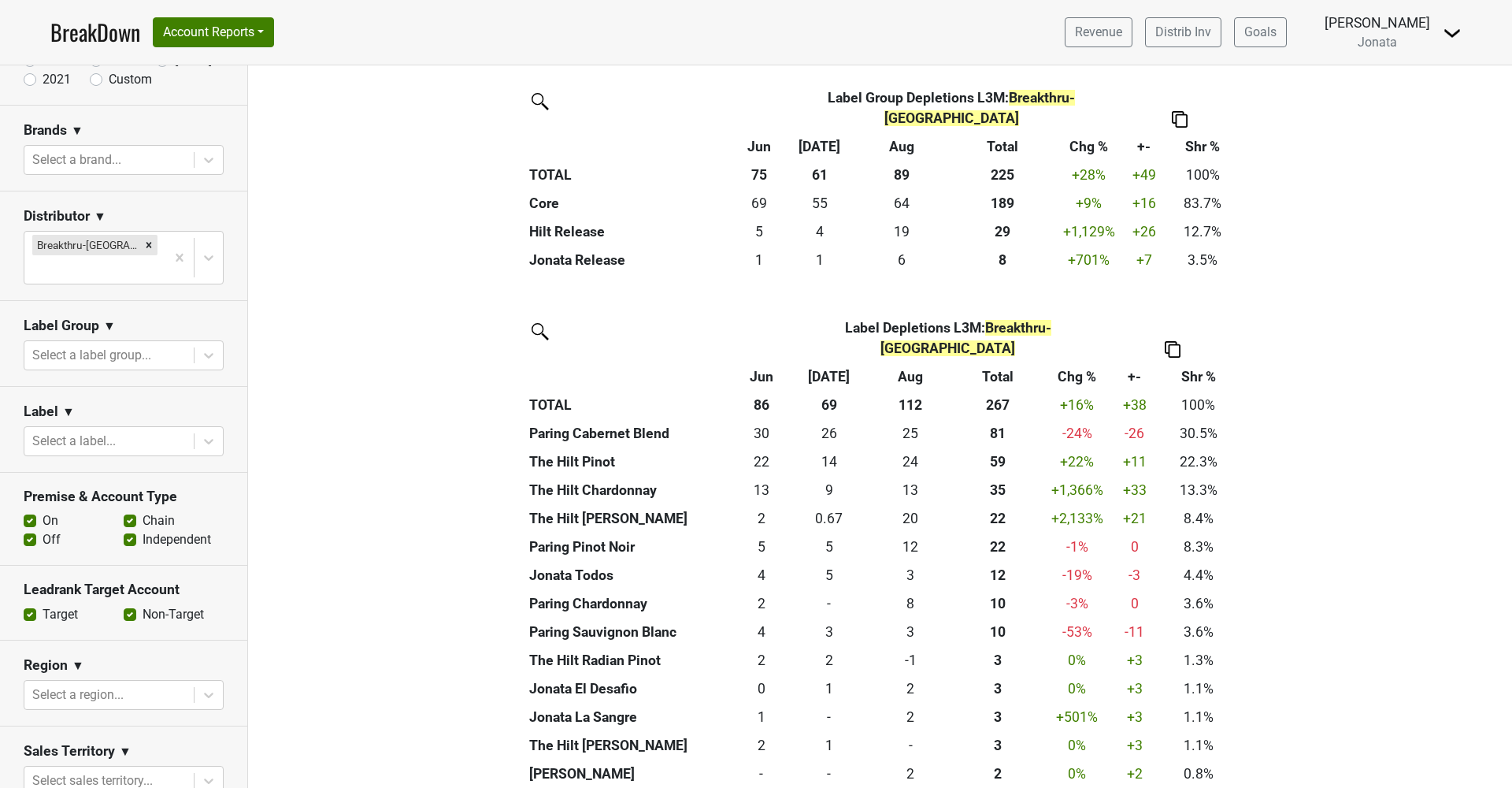
scroll to position [189, 0]
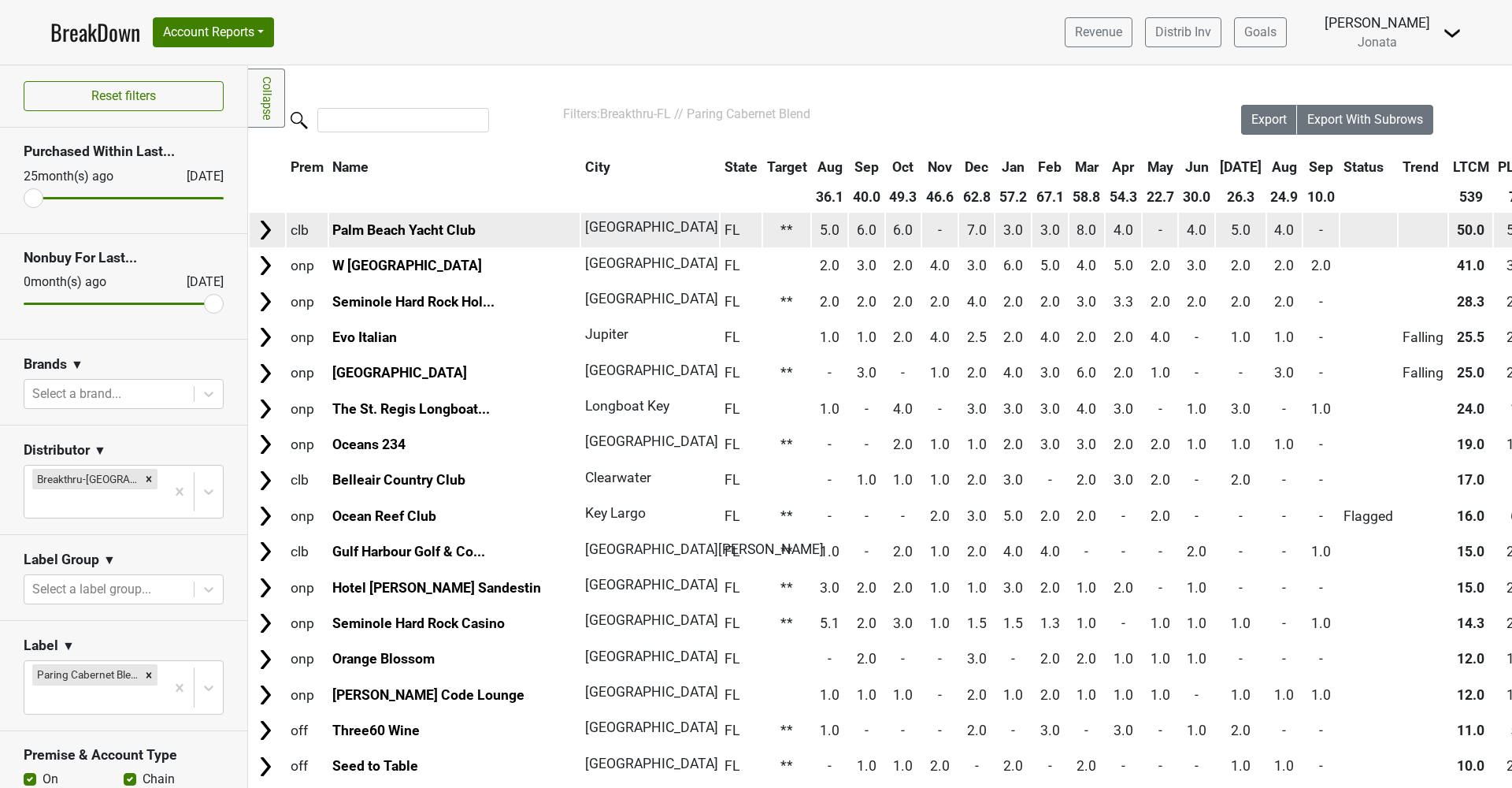
click at [272, 232] on img at bounding box center [265, 230] width 24 height 24
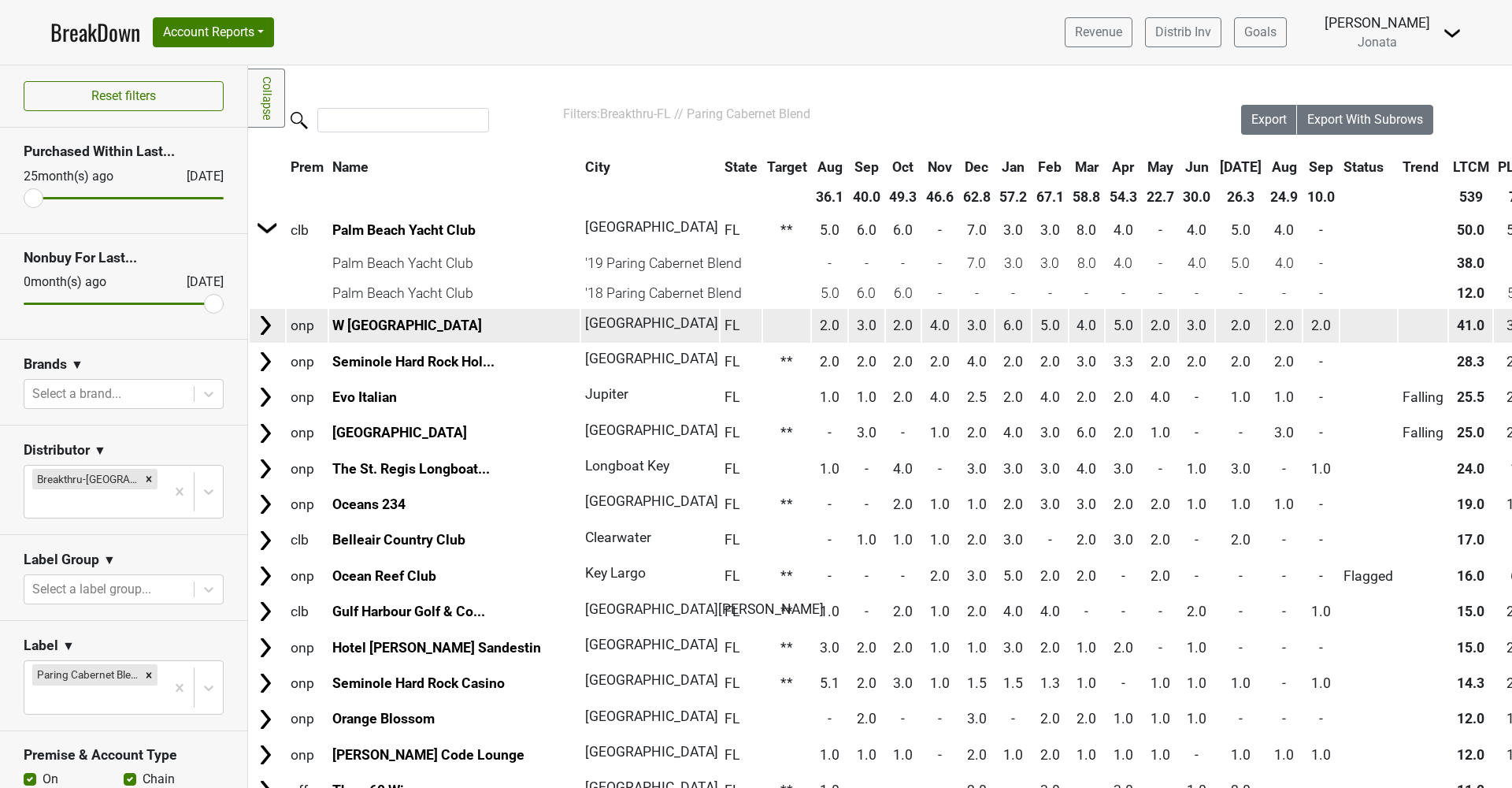
click at [268, 320] on img at bounding box center [265, 325] width 24 height 24
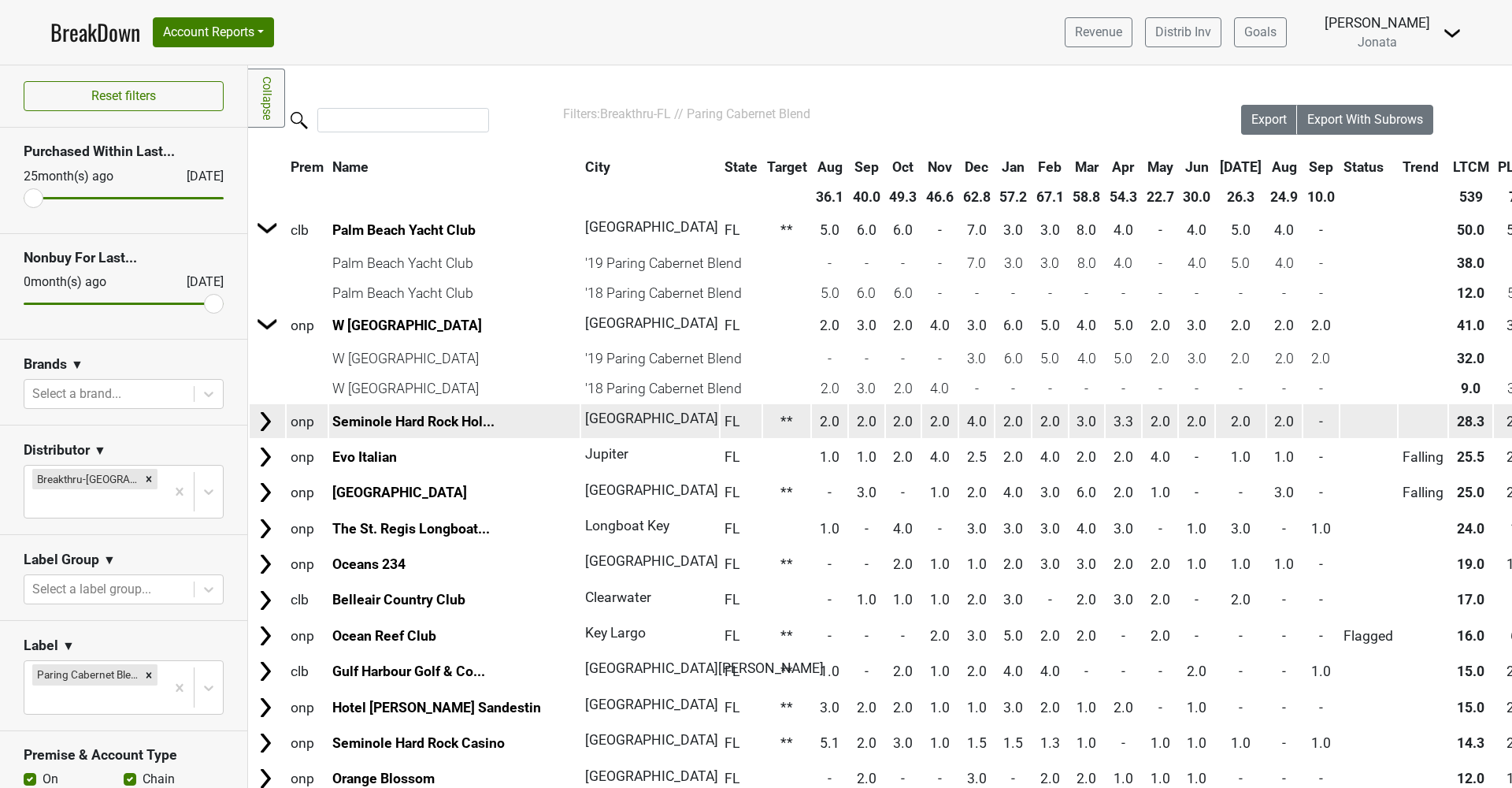
click at [267, 420] on img at bounding box center [265, 422] width 24 height 24
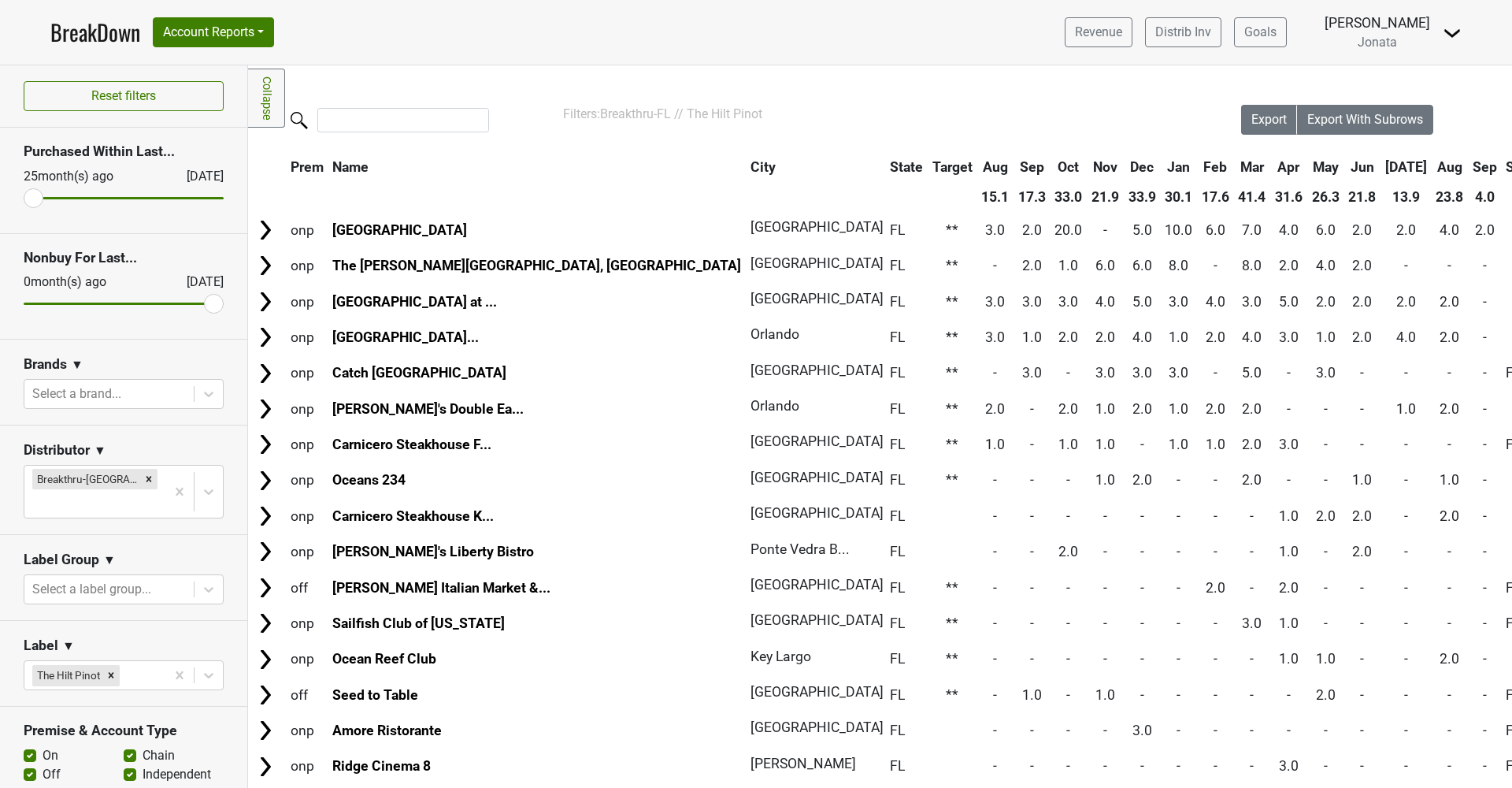
click at [1469, 168] on th "Sep" at bounding box center [1485, 168] width 32 height 29
